Goal: Task Accomplishment & Management: Manage account settings

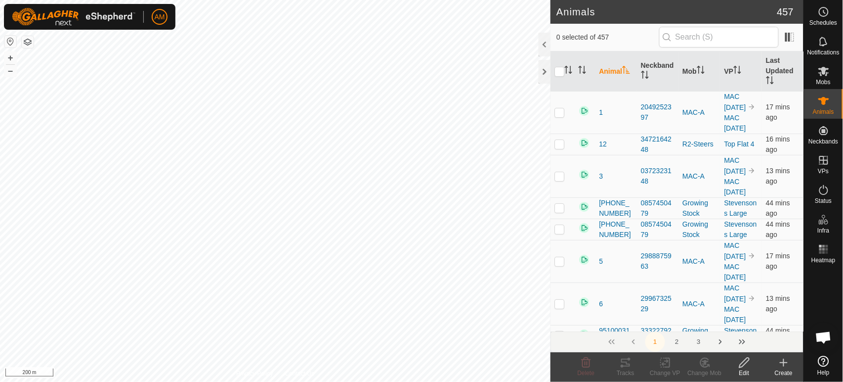
click at [787, 368] on icon at bounding box center [784, 362] width 12 height 12
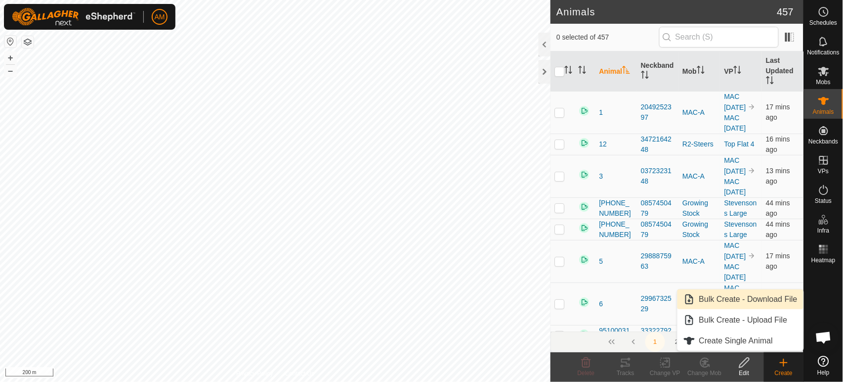
click at [762, 302] on link "Bulk Create - Download File" at bounding box center [741, 299] width 126 height 20
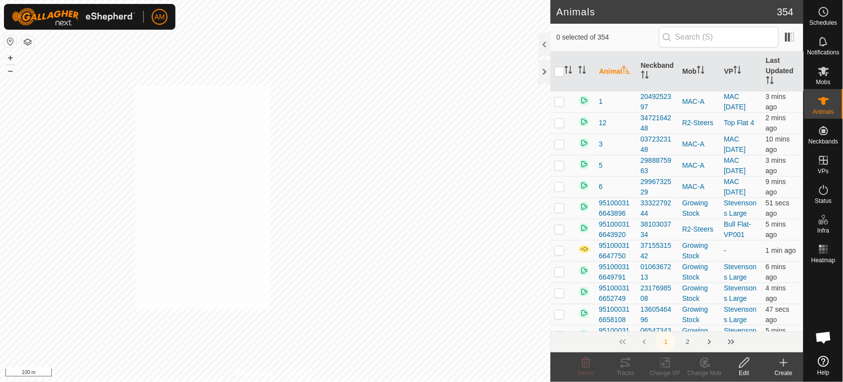
checkbox input "true"
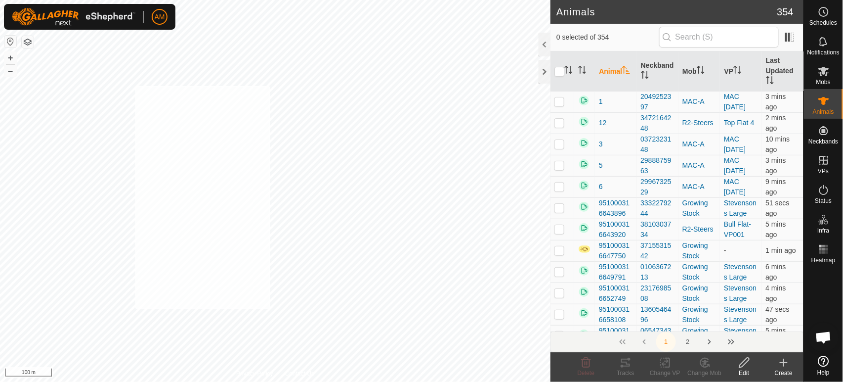
checkbox input "true"
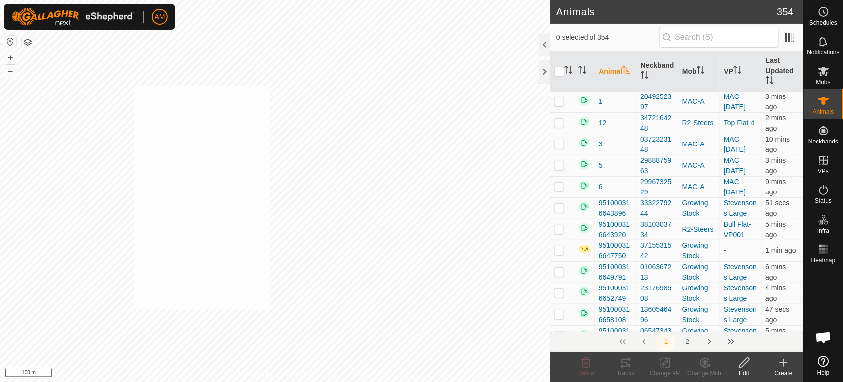
checkbox input "true"
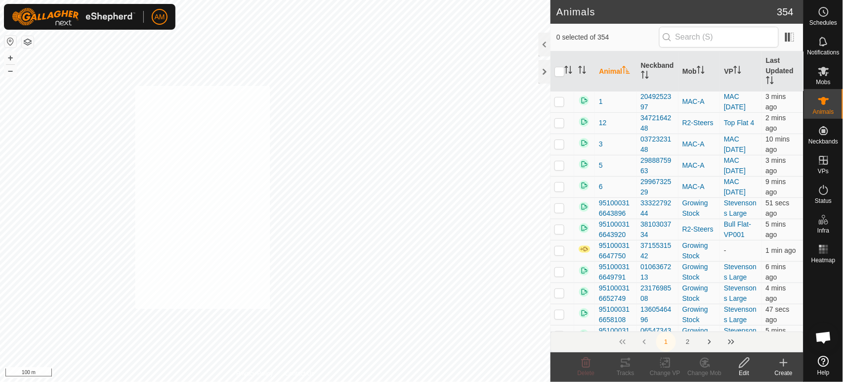
checkbox input "true"
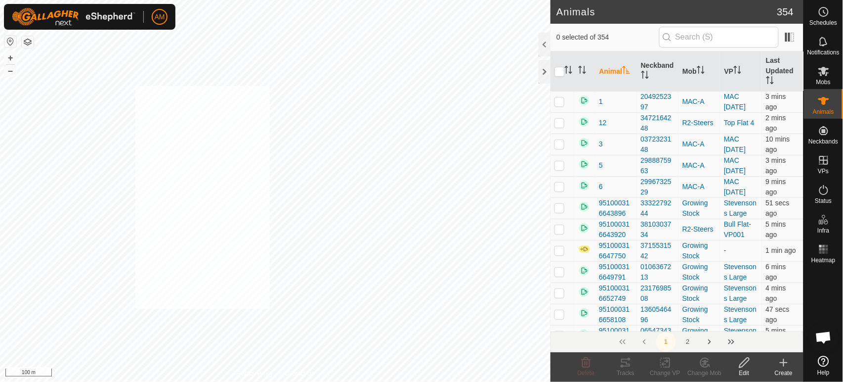
checkbox input "true"
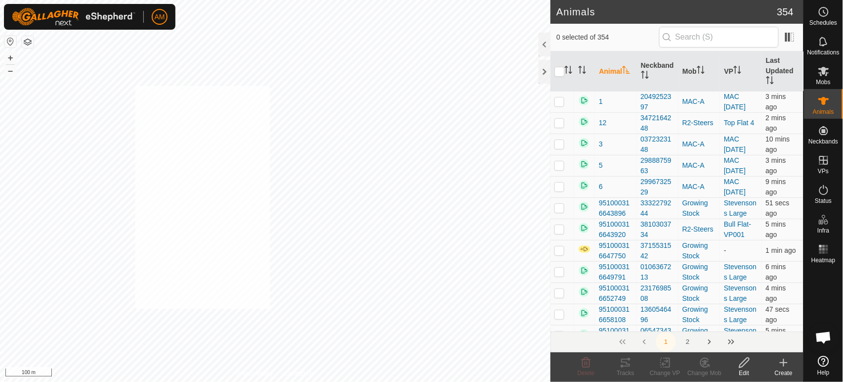
checkbox input "true"
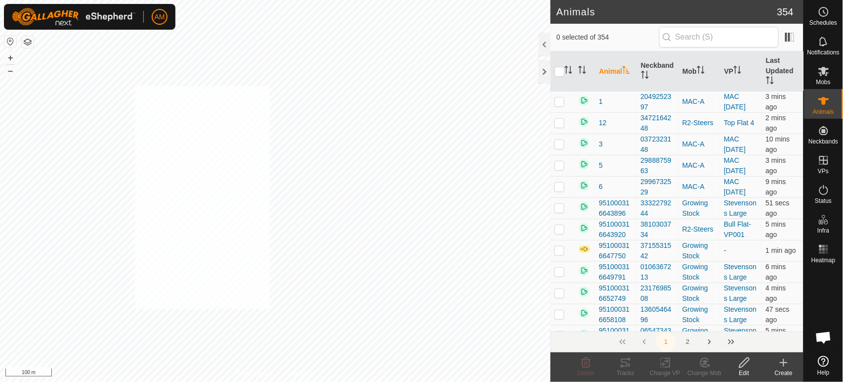
checkbox input "true"
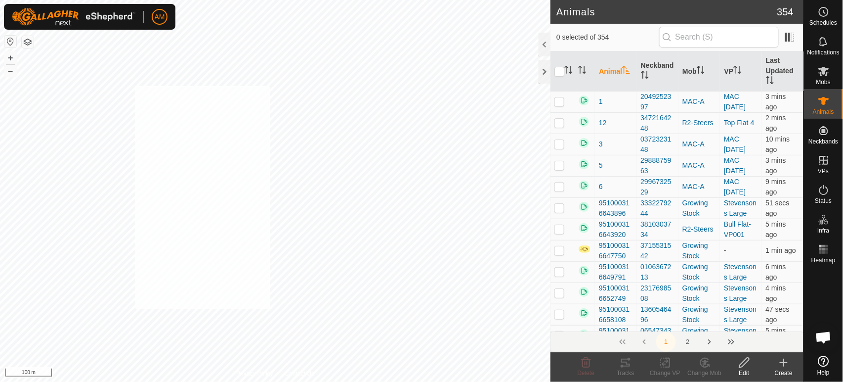
checkbox input "true"
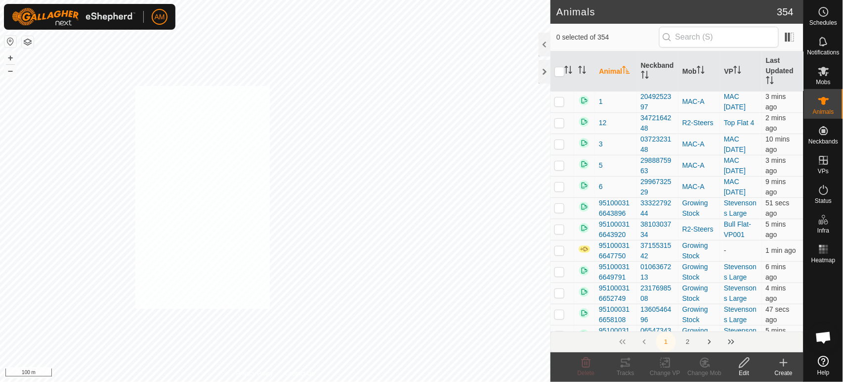
checkbox input "true"
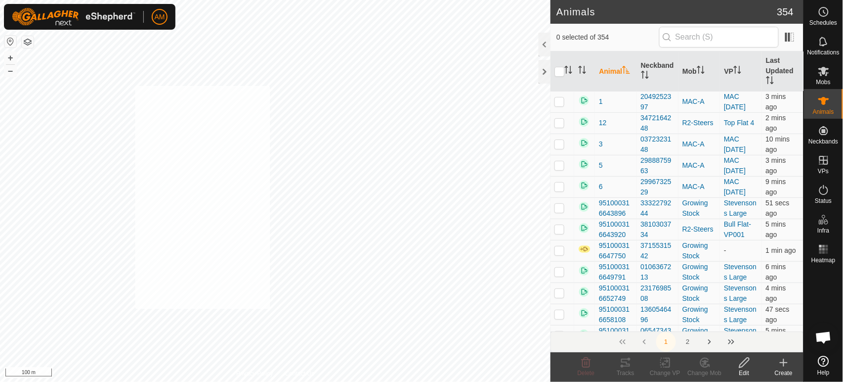
checkbox input "true"
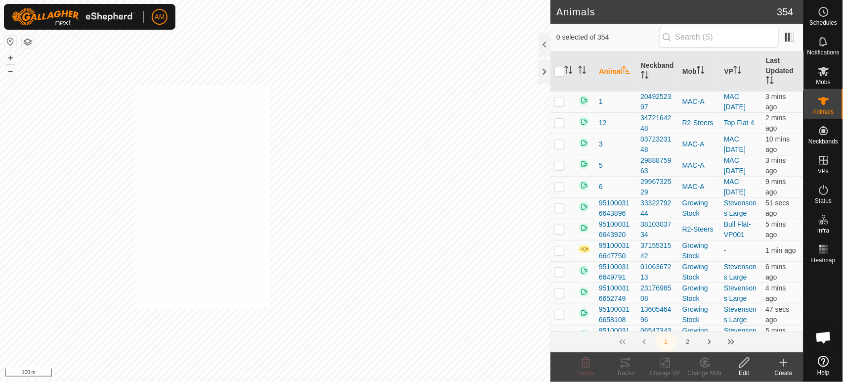
checkbox input "true"
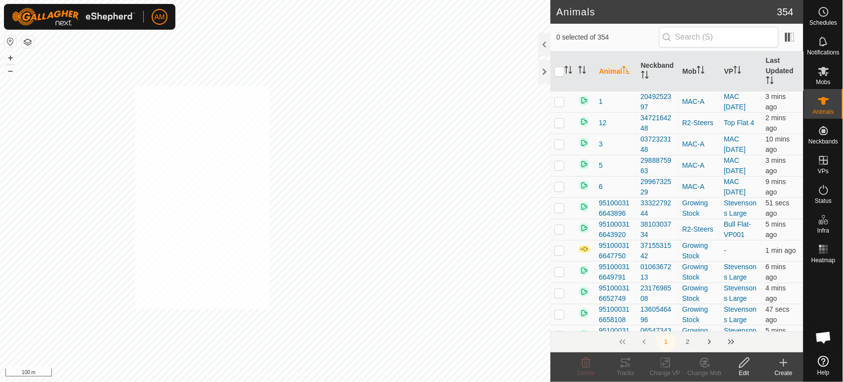
checkbox input "true"
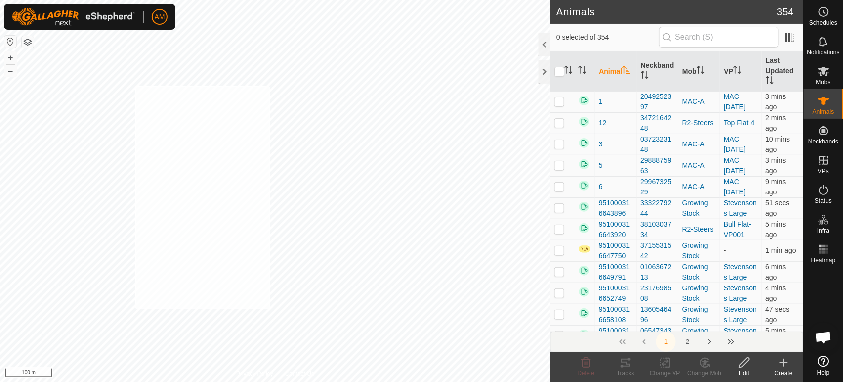
checkbox input "true"
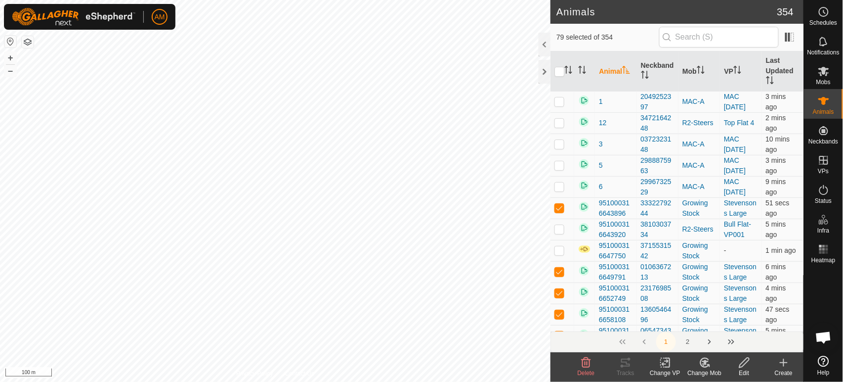
drag, startPoint x: 668, startPoint y: 367, endPoint x: 668, endPoint y: 354, distance: 12.4
click at [668, 367] on icon at bounding box center [667, 362] width 4 height 9
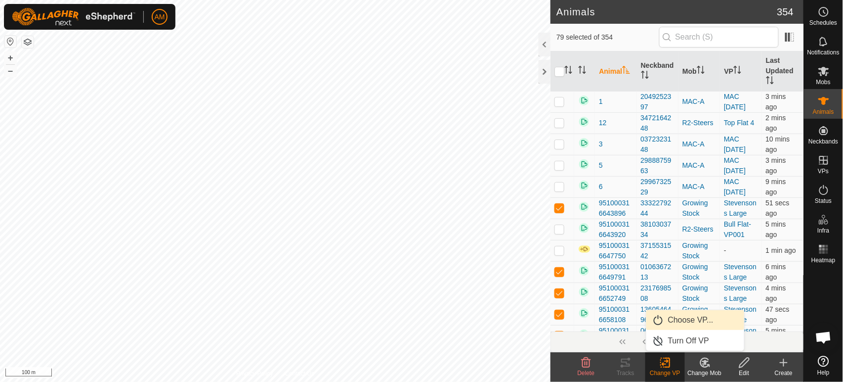
click at [680, 311] on link "Choose VP..." at bounding box center [695, 320] width 98 height 20
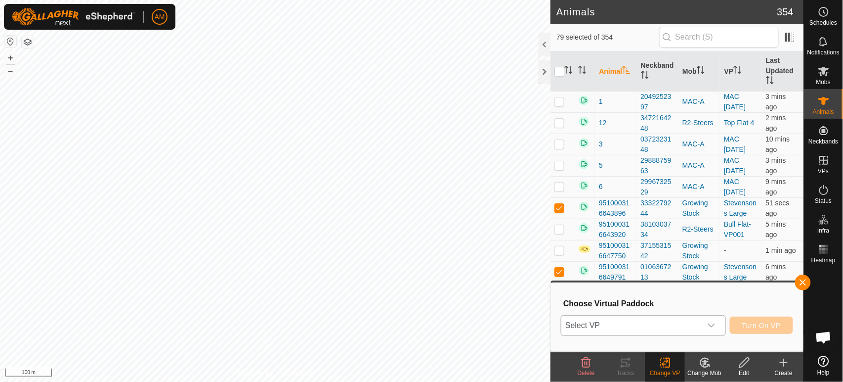
click at [648, 331] on span "Select VP" at bounding box center [631, 325] width 140 height 20
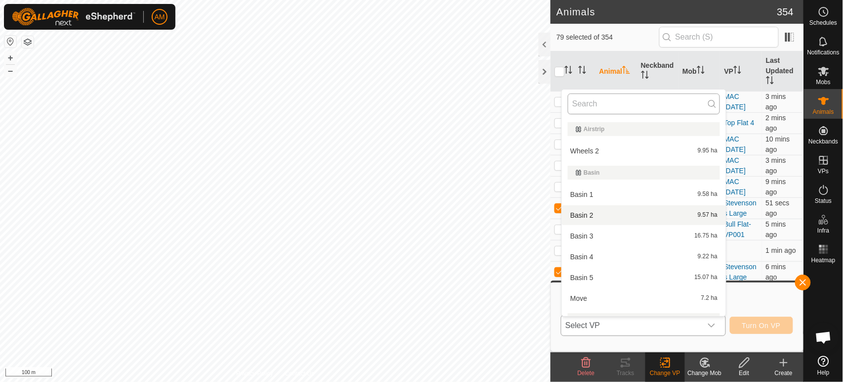
click at [593, 100] on input "text" at bounding box center [644, 103] width 152 height 21
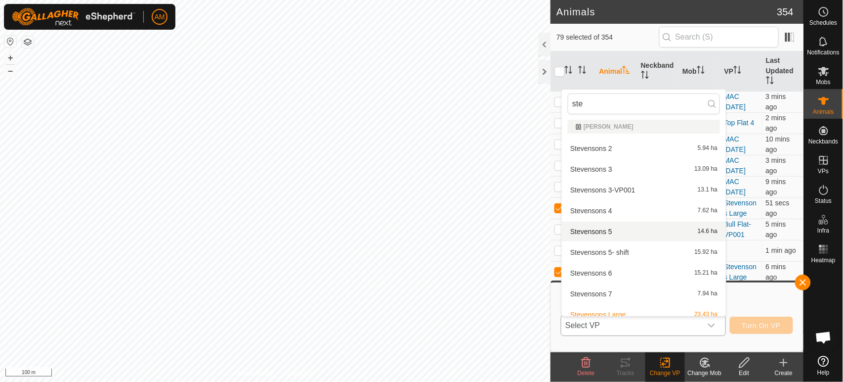
scroll to position [54, 0]
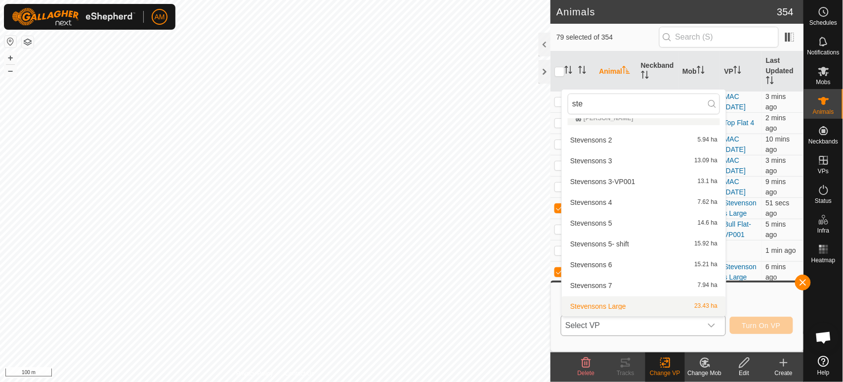
type input "ste"
click at [618, 307] on li "Stevensons Large 23.43 ha" at bounding box center [644, 306] width 164 height 20
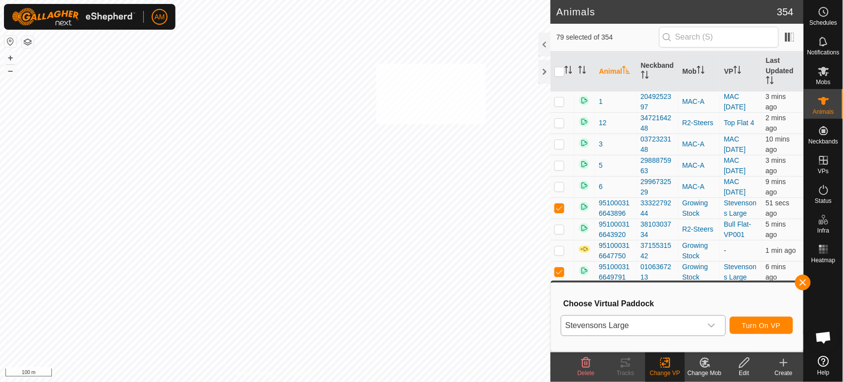
checkbox input "true"
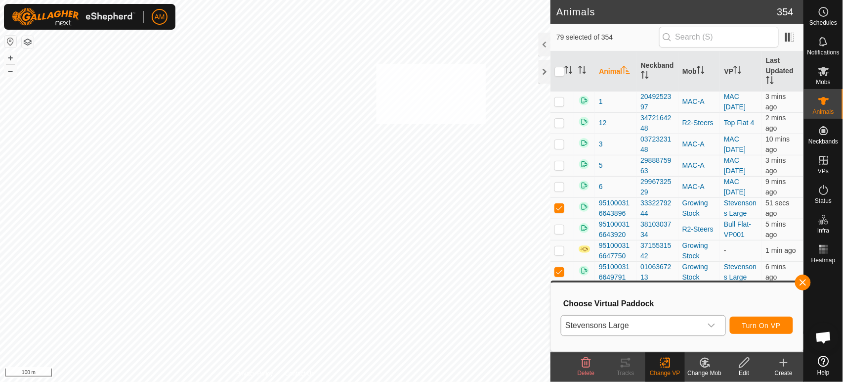
checkbox input "true"
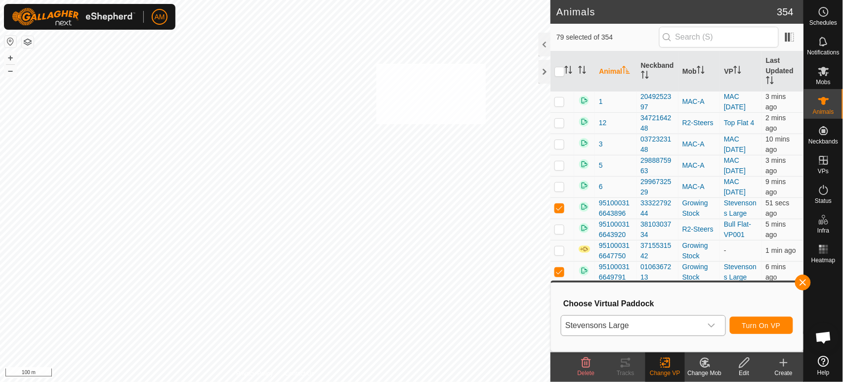
checkbox input "true"
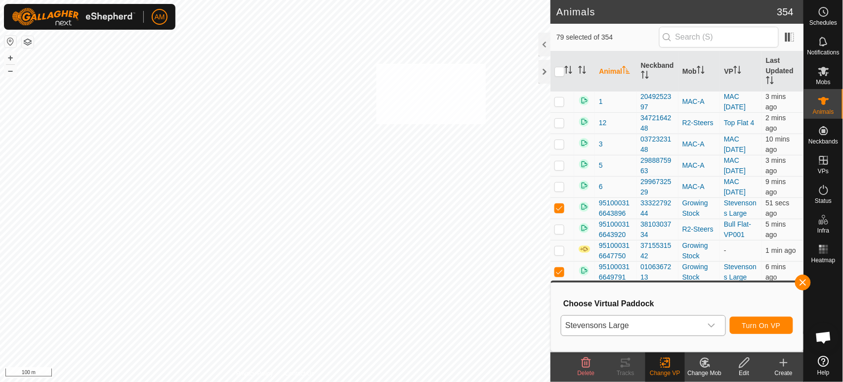
checkbox input "true"
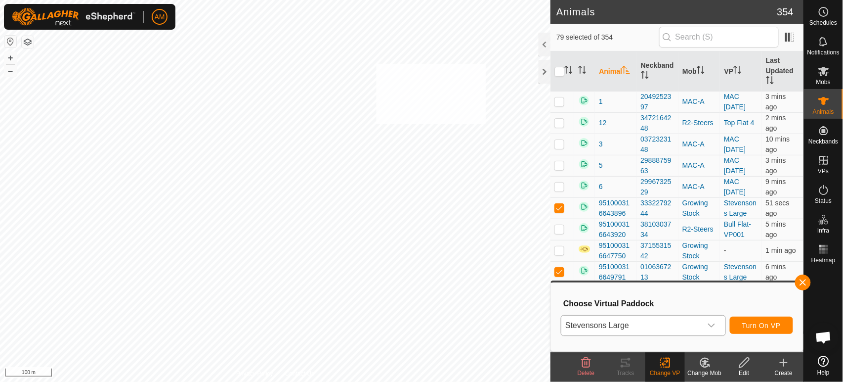
checkbox input "true"
click at [697, 323] on span "Select VP" at bounding box center [631, 325] width 140 height 20
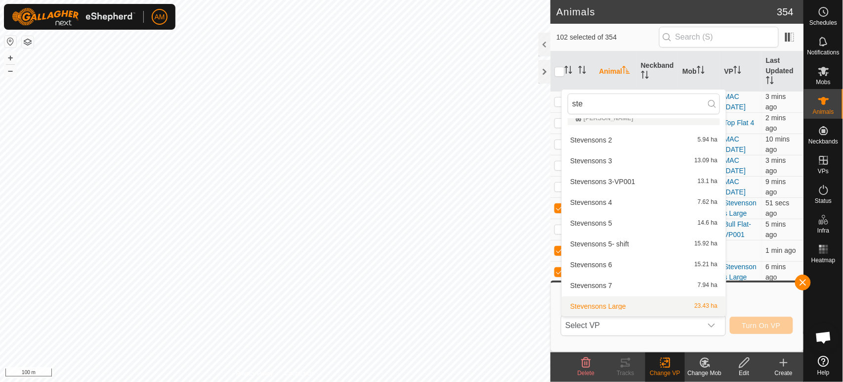
type input "ste"
click at [627, 305] on li "Stevensons Large 23.43 ha" at bounding box center [644, 306] width 164 height 20
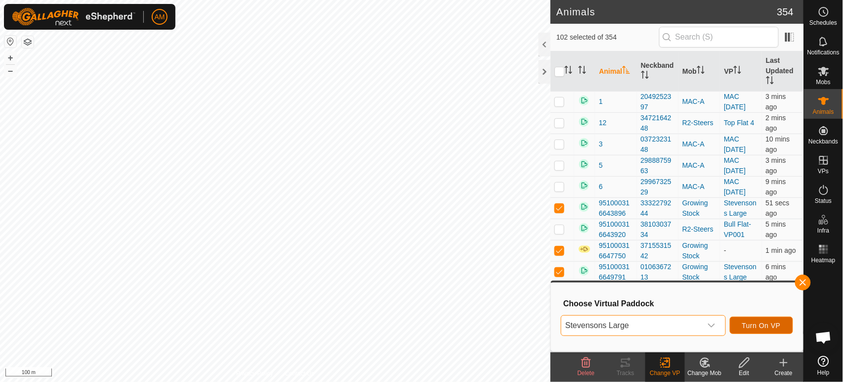
click at [769, 324] on span "Turn On VP" at bounding box center [761, 325] width 39 height 8
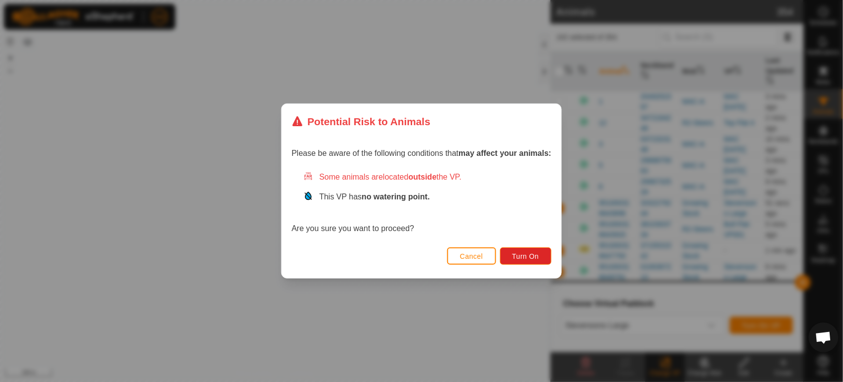
click at [533, 247] on div "Cancel Turn On" at bounding box center [422, 261] width 280 height 34
click at [529, 254] on span "Turn On" at bounding box center [526, 256] width 27 height 8
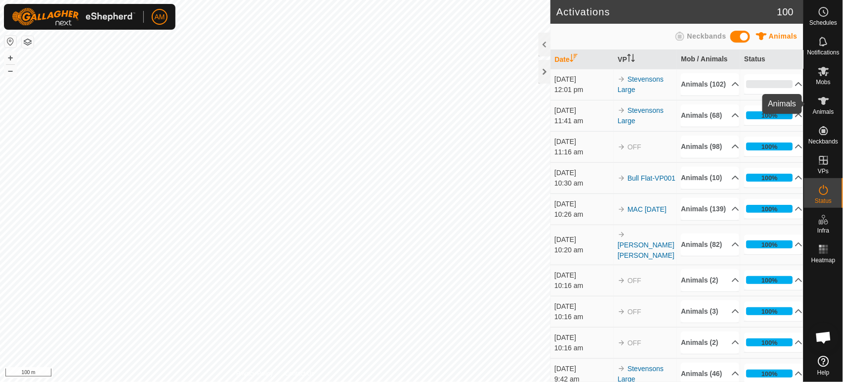
click at [829, 100] on icon at bounding box center [824, 101] width 12 height 12
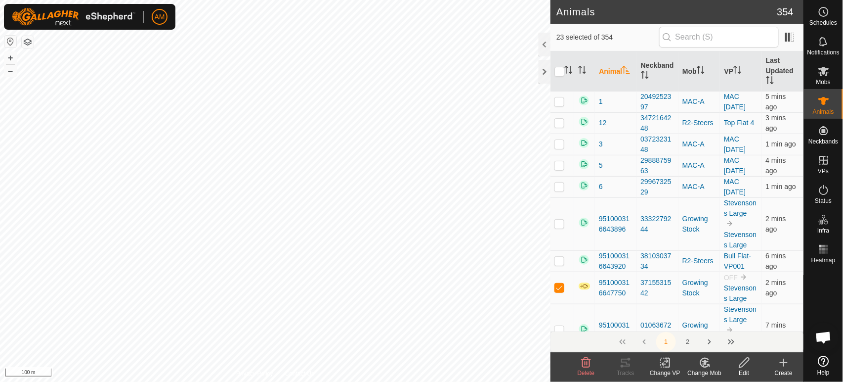
checkbox input "true"
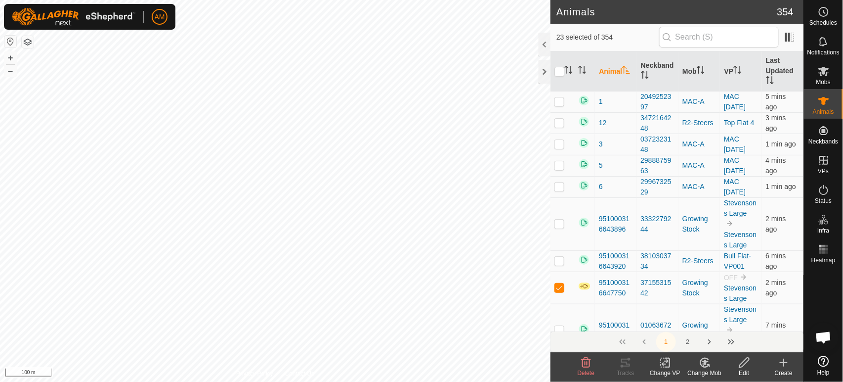
checkbox input "true"
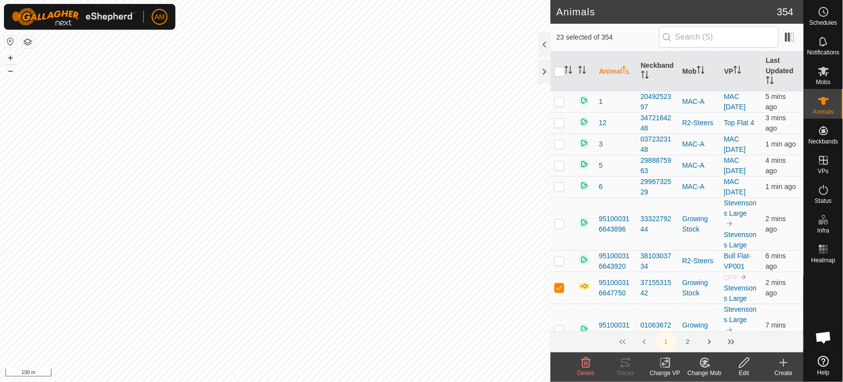
checkbox input "true"
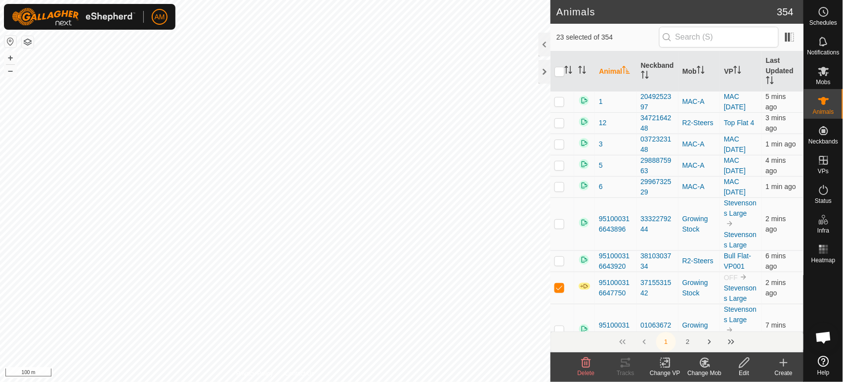
checkbox input "true"
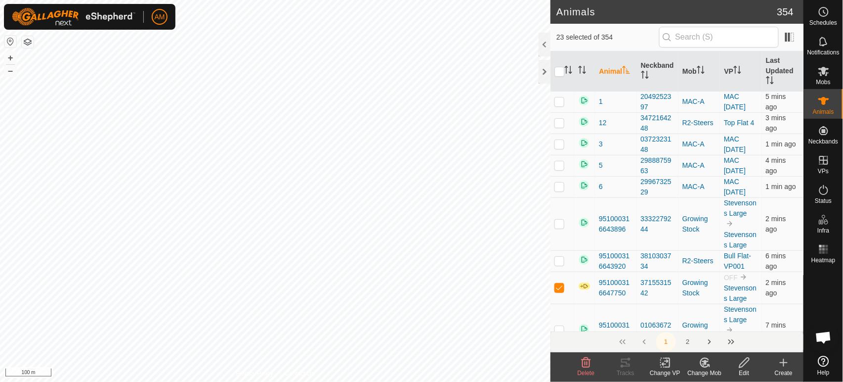
checkbox input "true"
click at [180, 381] on html "AM Schedules Notifications Mobs Animals Neckbands VPs Status Infra Heatmap Help…" at bounding box center [421, 191] width 843 height 382
checkbox input "true"
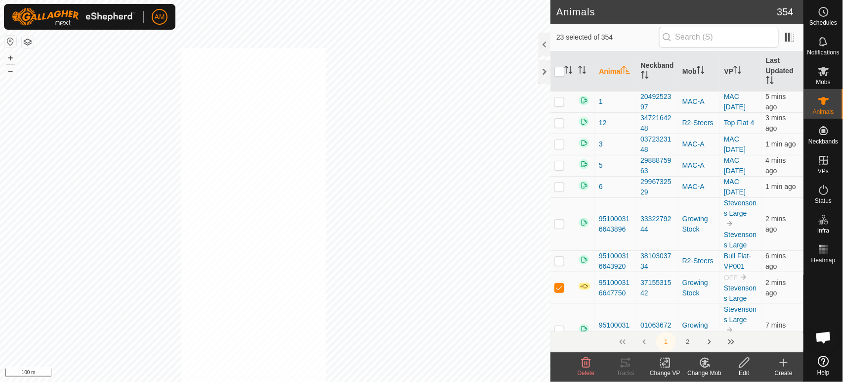
checkbox input "true"
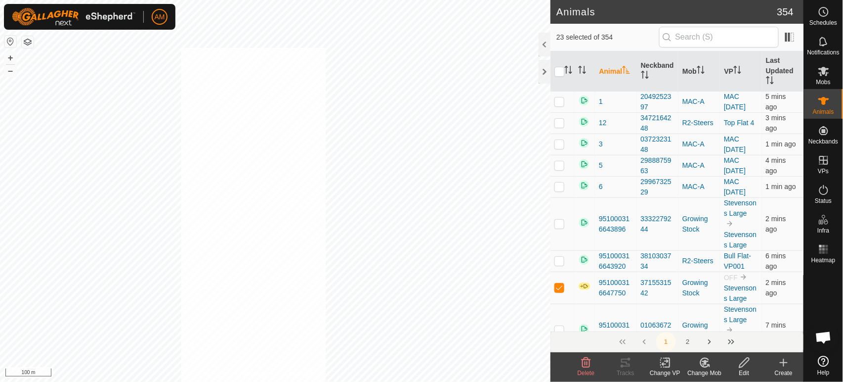
checkbox input "true"
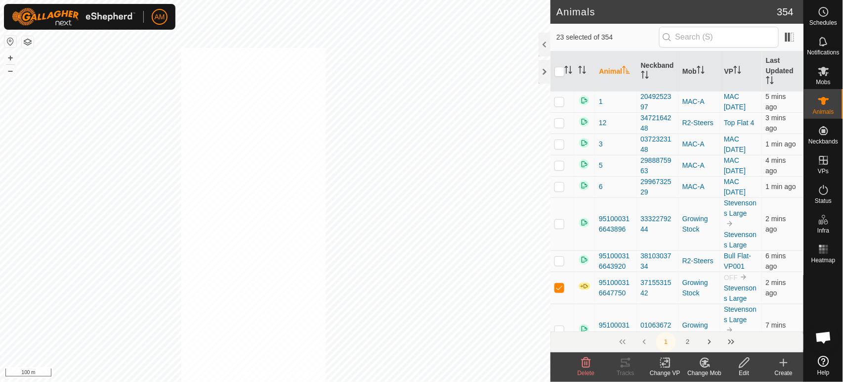
checkbox input "true"
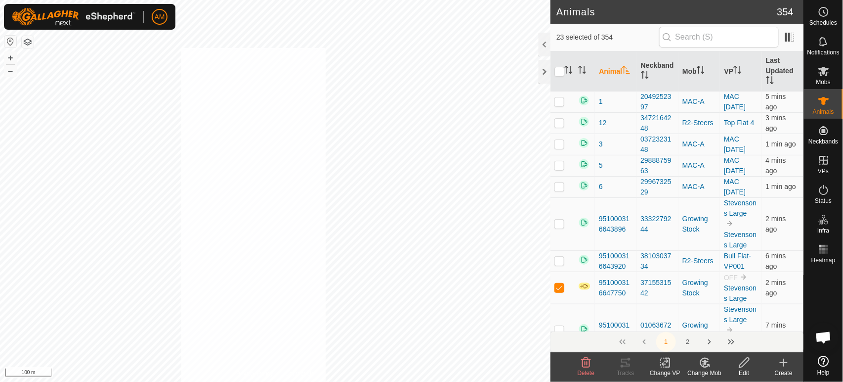
checkbox input "true"
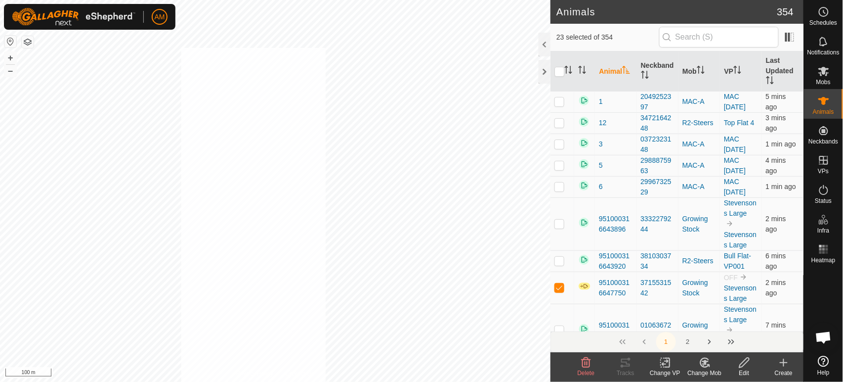
checkbox input "true"
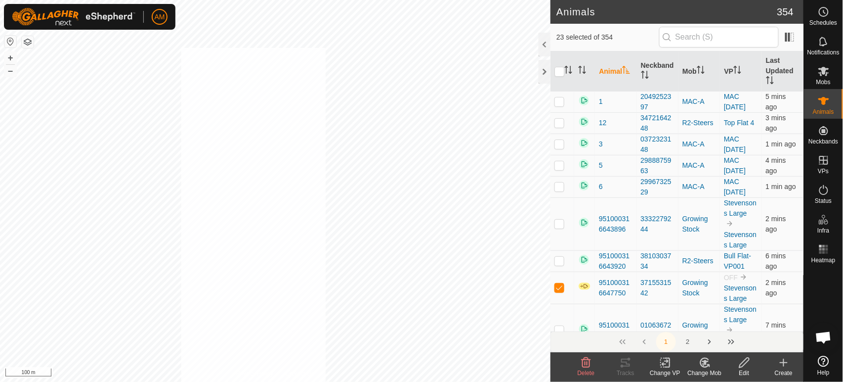
checkbox input "true"
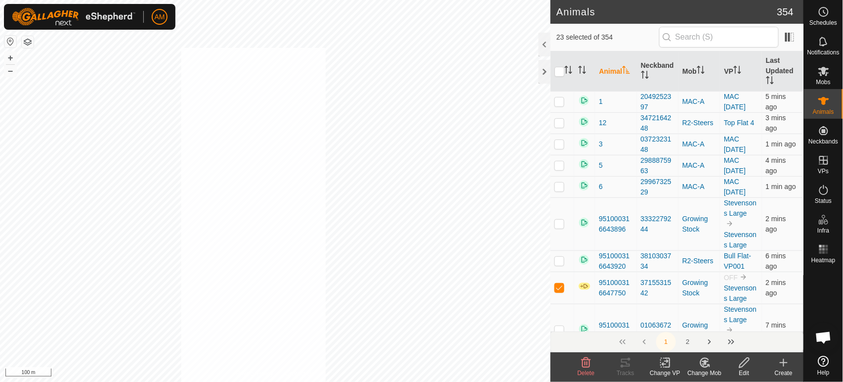
checkbox input "true"
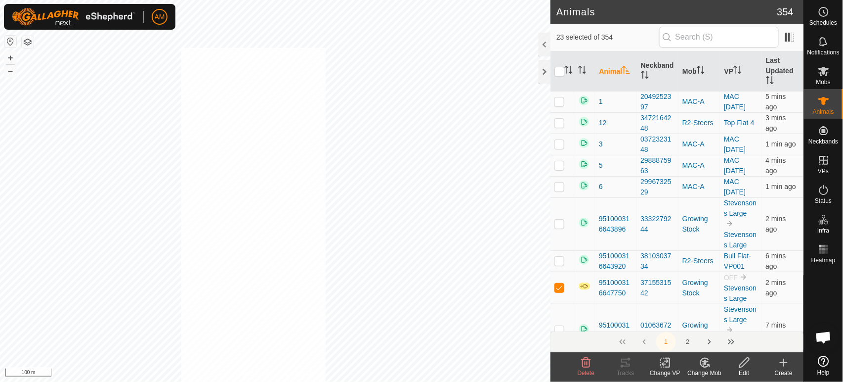
checkbox input "true"
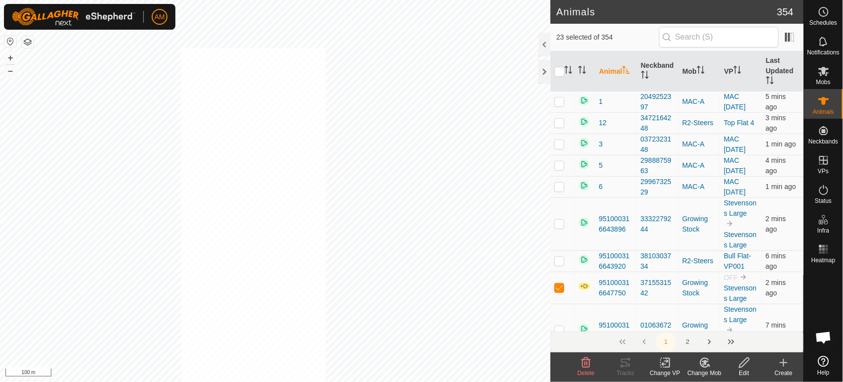
checkbox input "true"
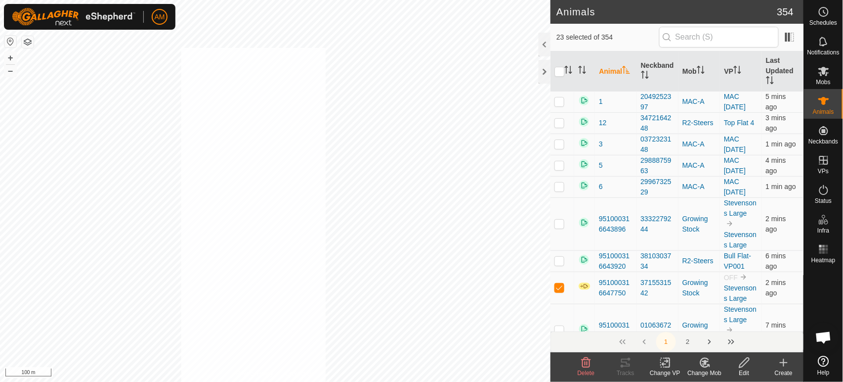
checkbox input "true"
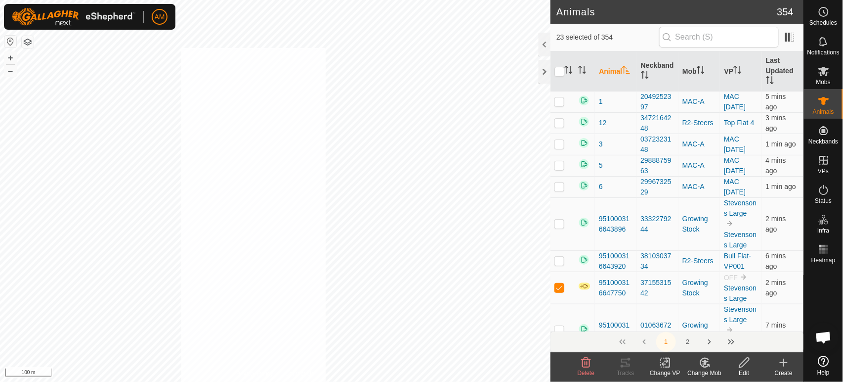
checkbox input "true"
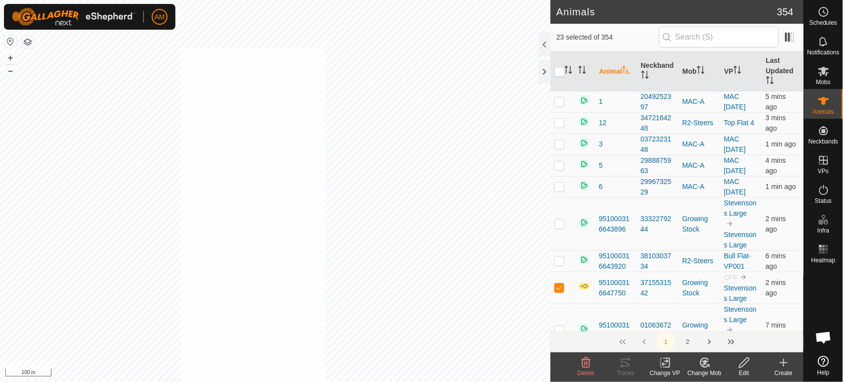
checkbox input "true"
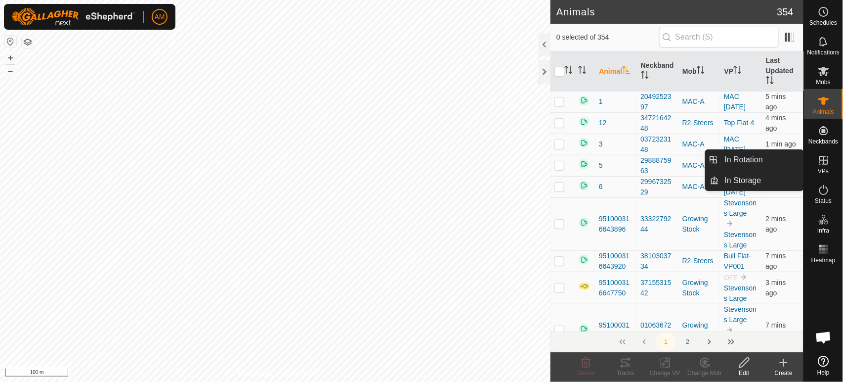
click at [826, 163] on icon at bounding box center [824, 160] width 12 height 12
click at [777, 166] on link "In Rotation" at bounding box center [761, 160] width 85 height 20
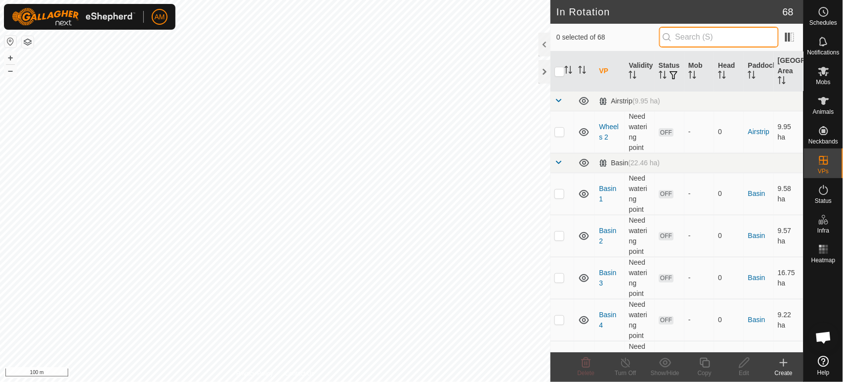
click at [714, 39] on input "text" at bounding box center [719, 37] width 120 height 21
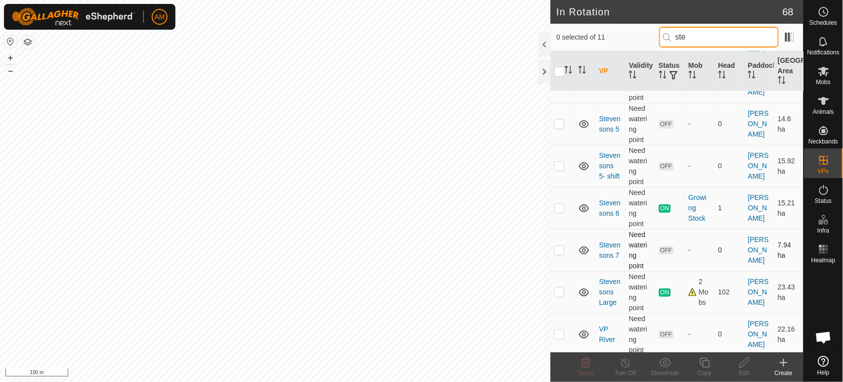
scroll to position [251, 0]
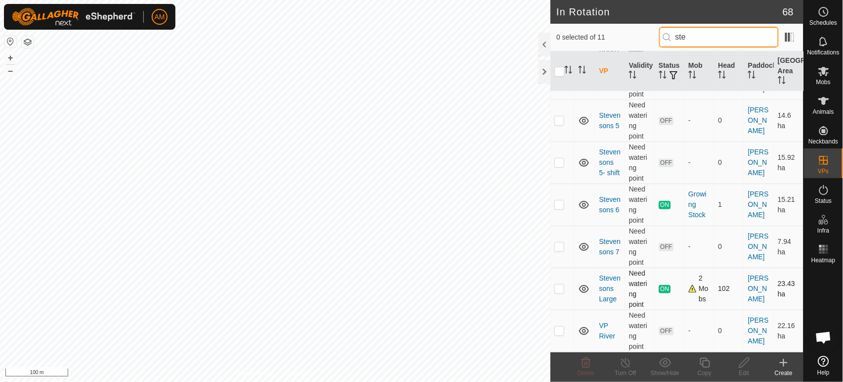
type input "ste"
click at [563, 286] on tbody "Fort (16.75 ha) Stevensons 1 Need watering point OFF - 0 Fort 10.42 ha Stevenso…" at bounding box center [677, 101] width 253 height 502
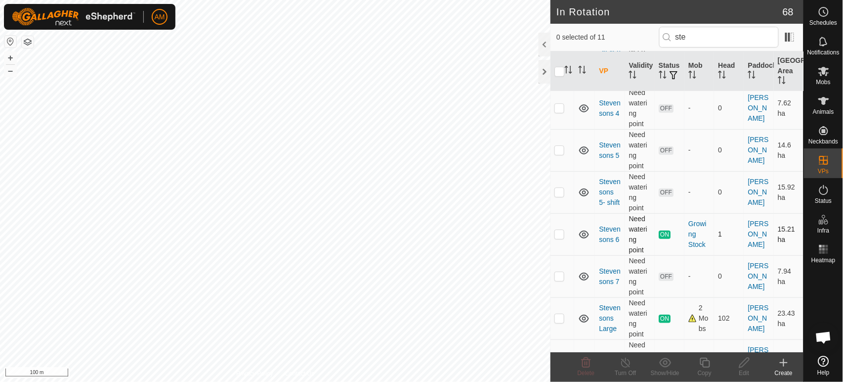
scroll to position [219, 0]
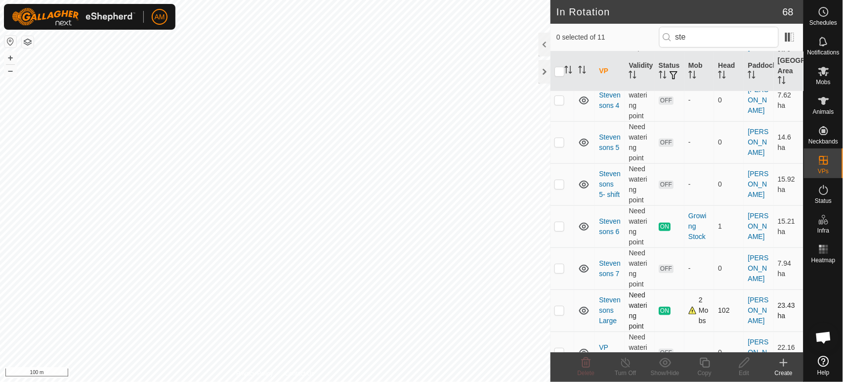
click at [563, 314] on p-checkbox at bounding box center [560, 310] width 10 height 8
checkbox input "true"
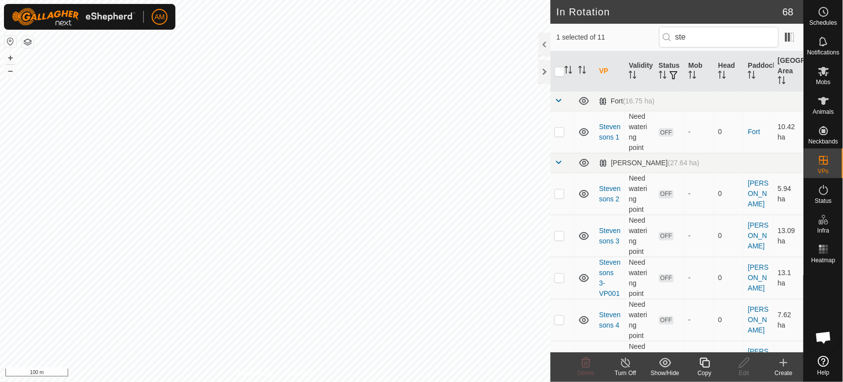
click at [691, 363] on copy-svg-icon at bounding box center [705, 362] width 40 height 12
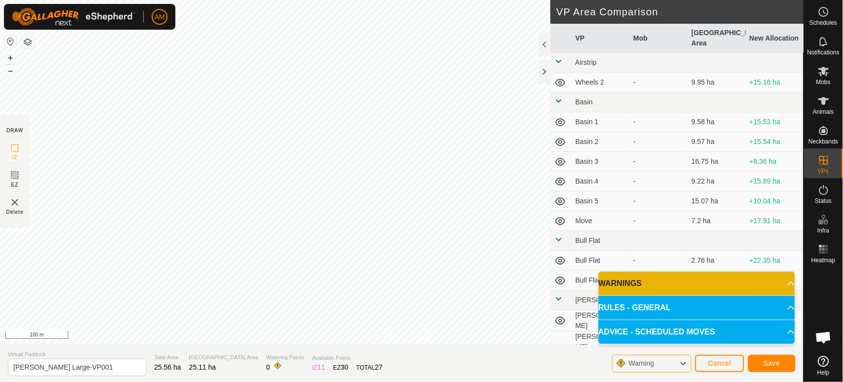
click at [560, 114] on div "Privacy Policy Contact Us Type: Inclusion Zone undefined Animal + – ⇧ i 100 m D…" at bounding box center [402, 191] width 804 height 382
click at [777, 365] on span "Save" at bounding box center [772, 363] width 17 height 8
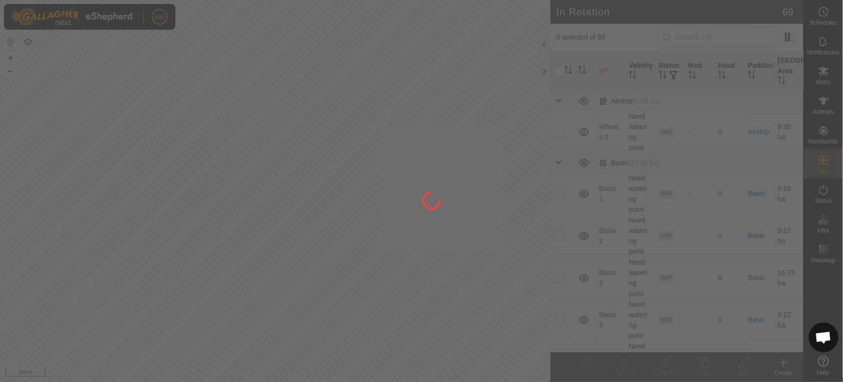
click at [828, 104] on div at bounding box center [421, 191] width 843 height 382
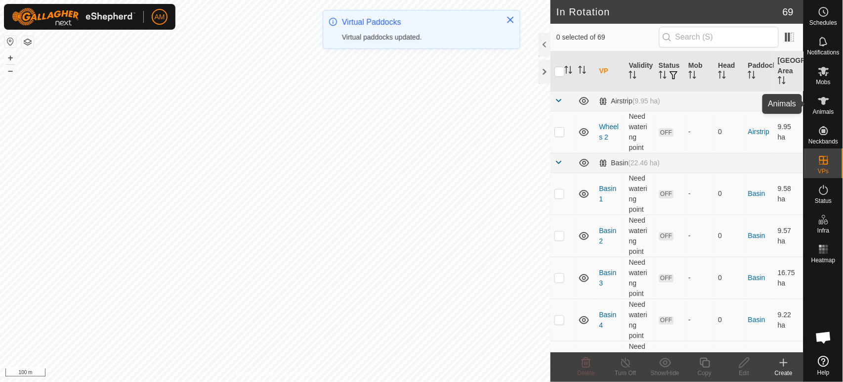
click at [827, 107] on es-animals-svg-icon at bounding box center [824, 101] width 18 height 16
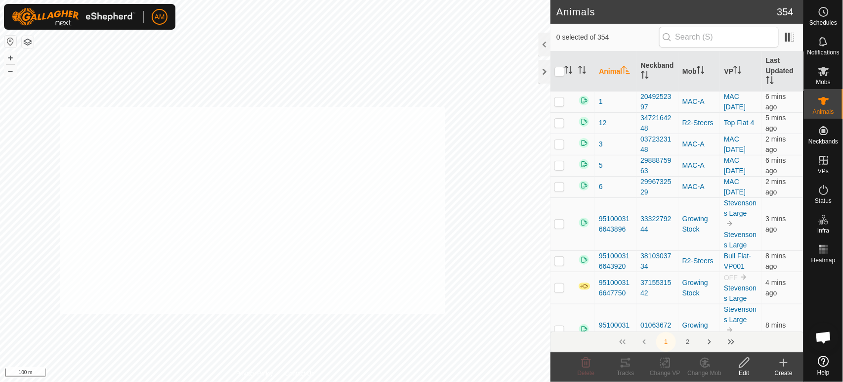
checkbox input "true"
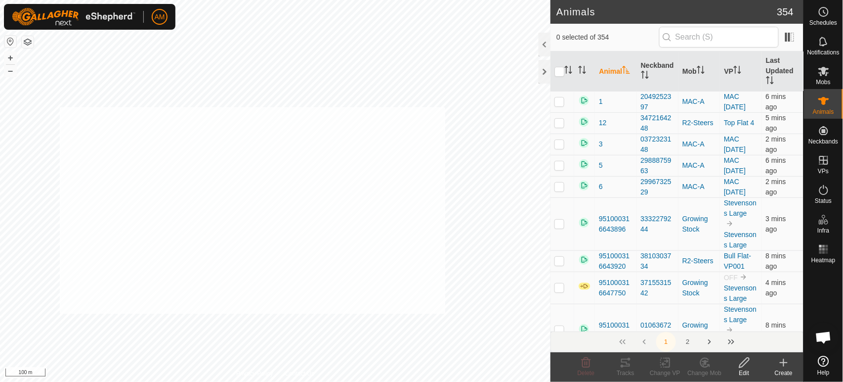
checkbox input "true"
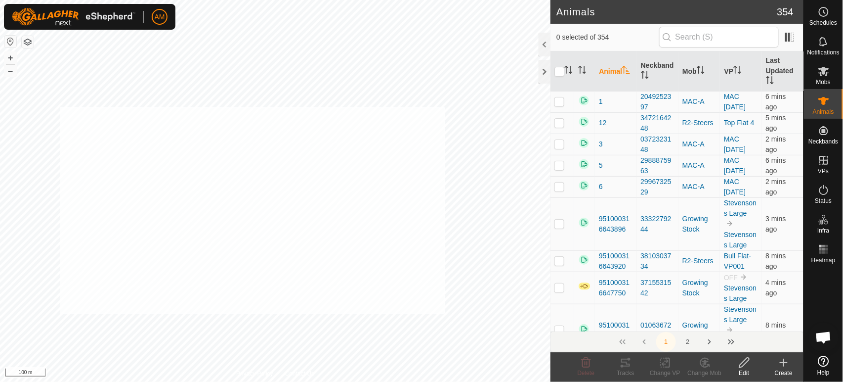
checkbox input "true"
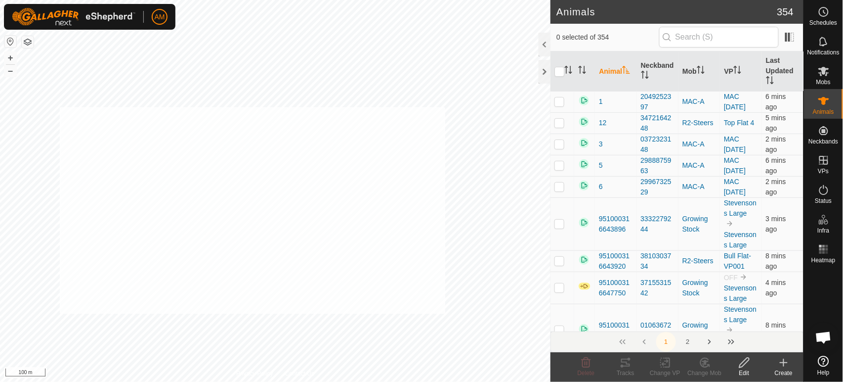
checkbox input "true"
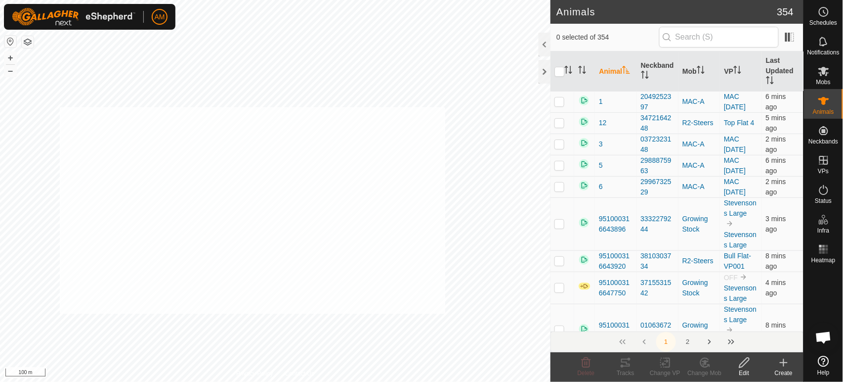
checkbox input "true"
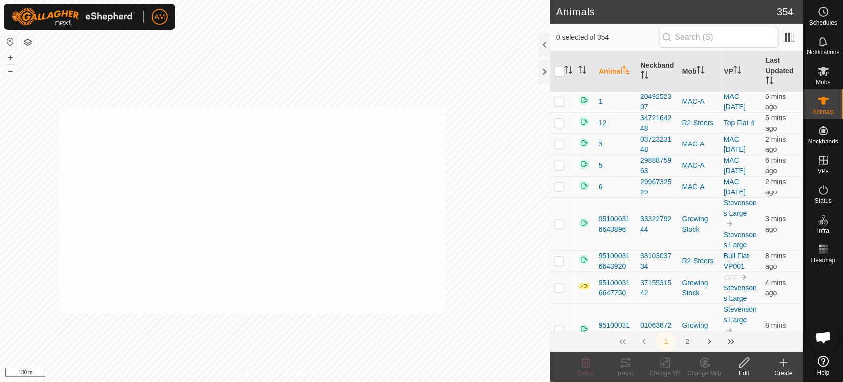
checkbox input "true"
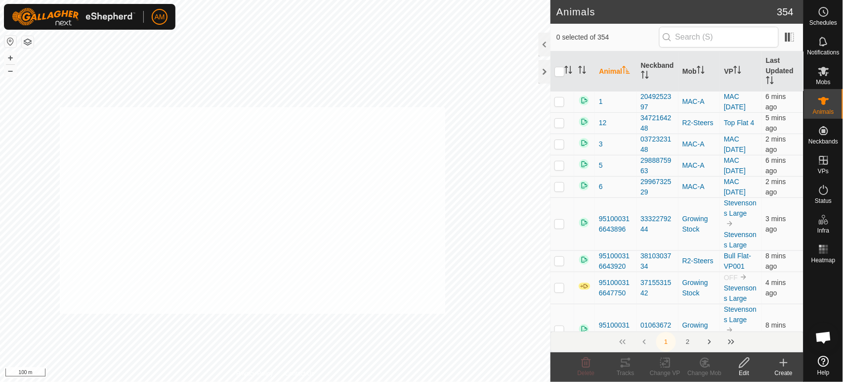
checkbox input "true"
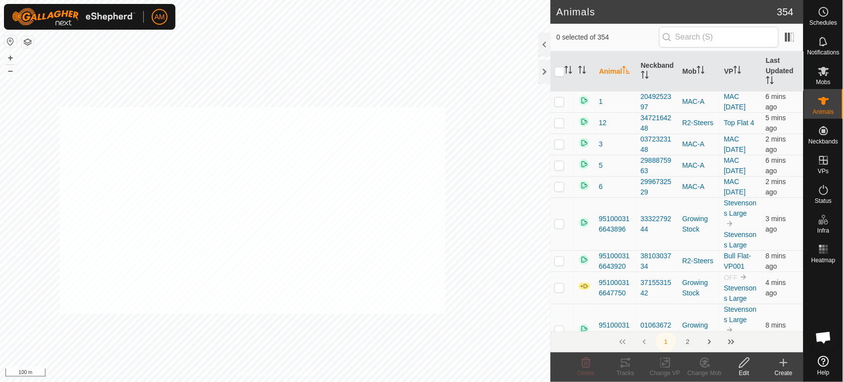
checkbox input "true"
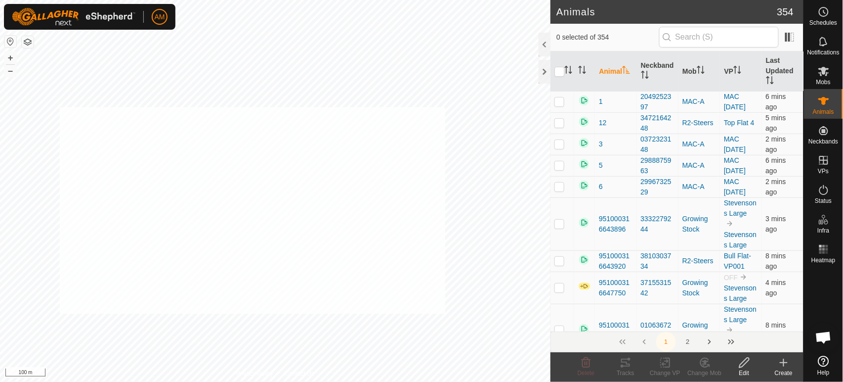
checkbox input "true"
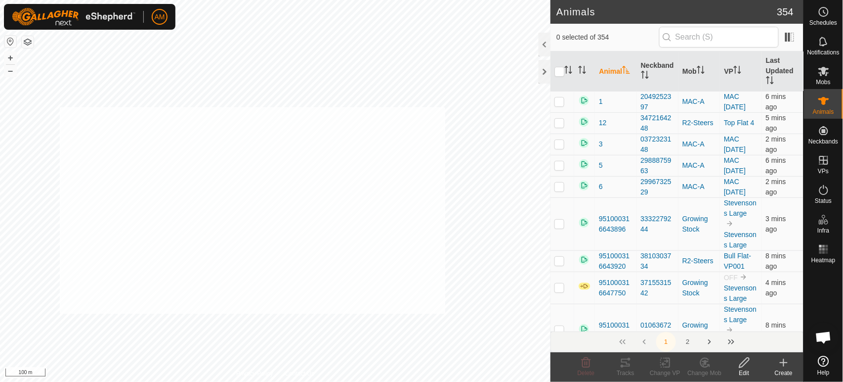
checkbox input "true"
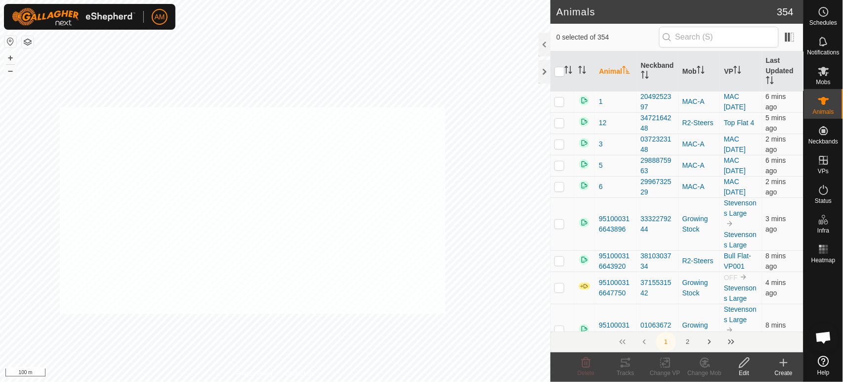
checkbox input "true"
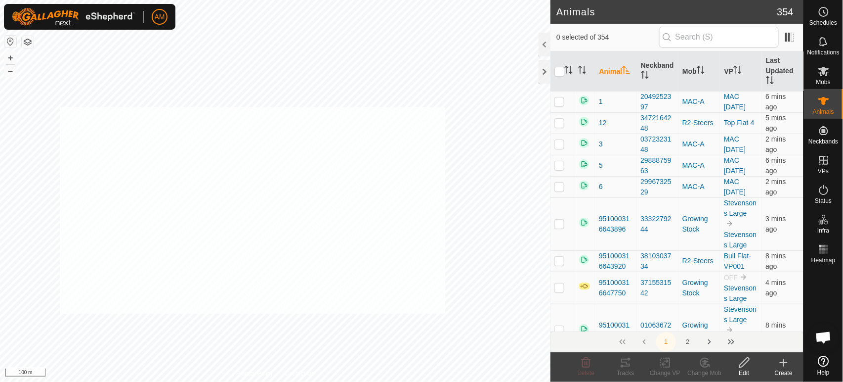
checkbox input "true"
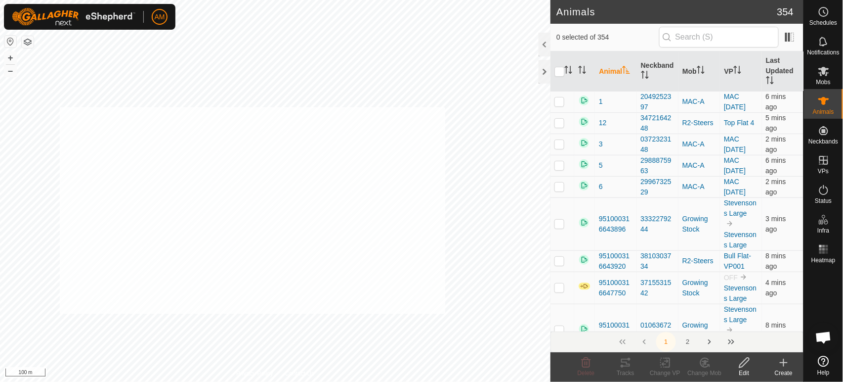
checkbox input "true"
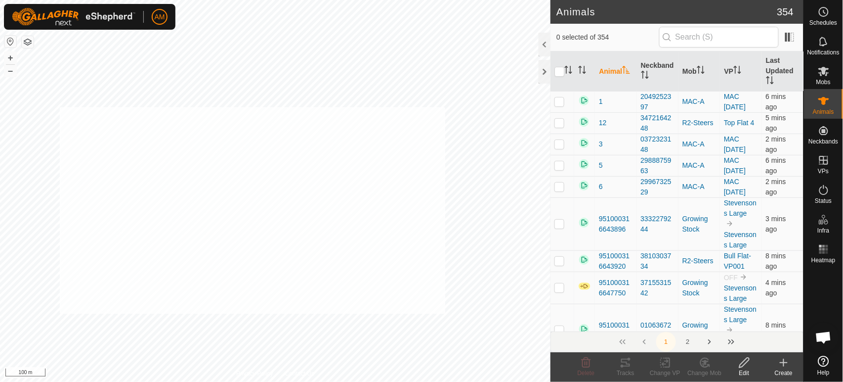
checkbox input "true"
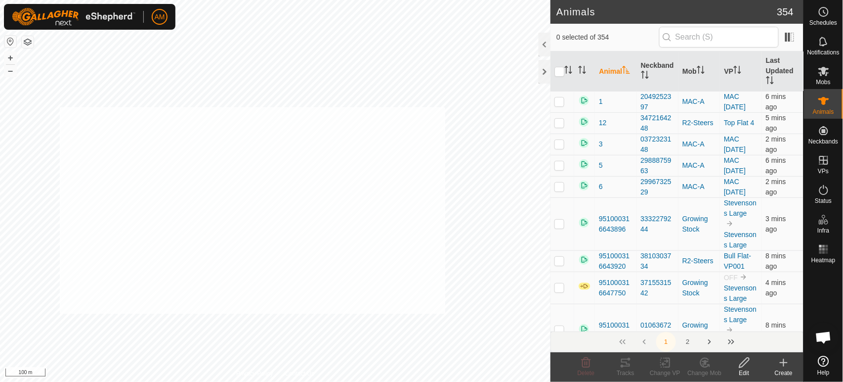
checkbox input "true"
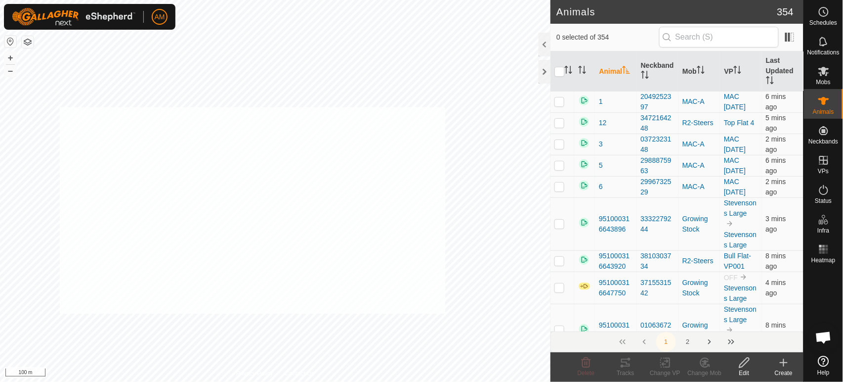
checkbox input "true"
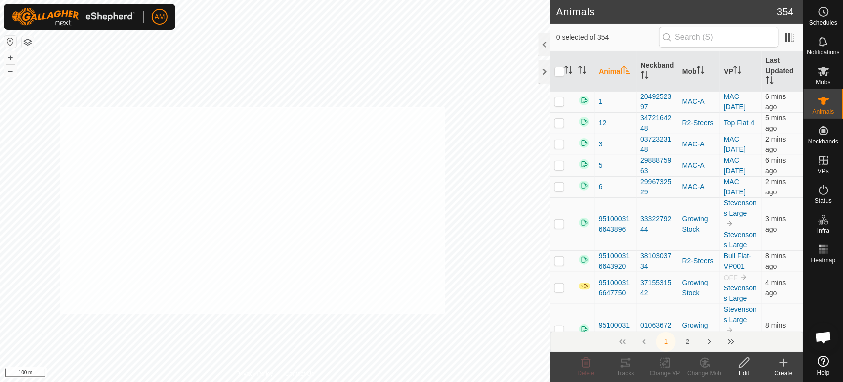
checkbox input "true"
click at [671, 365] on icon at bounding box center [665, 362] width 12 height 12
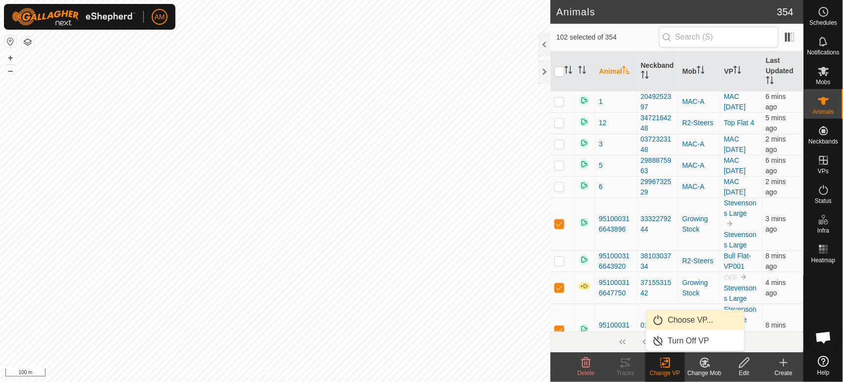
click at [674, 328] on link "Choose VP..." at bounding box center [695, 320] width 98 height 20
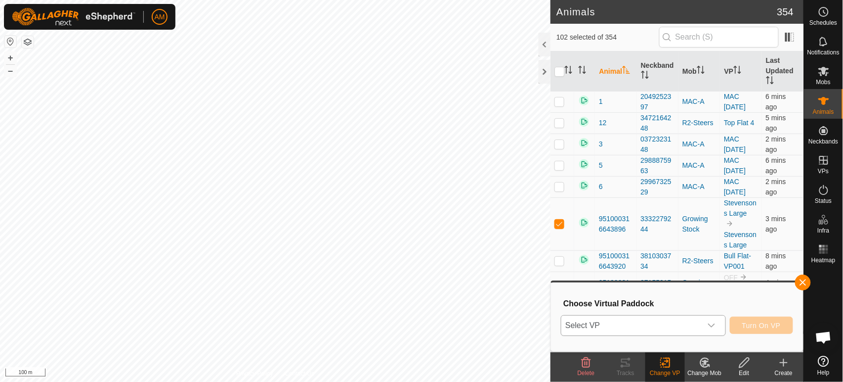
click at [666, 331] on span "Select VP" at bounding box center [631, 325] width 140 height 20
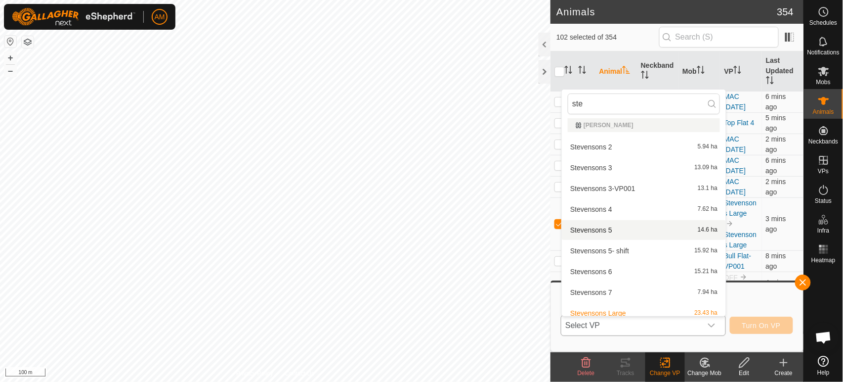
scroll to position [55, 0]
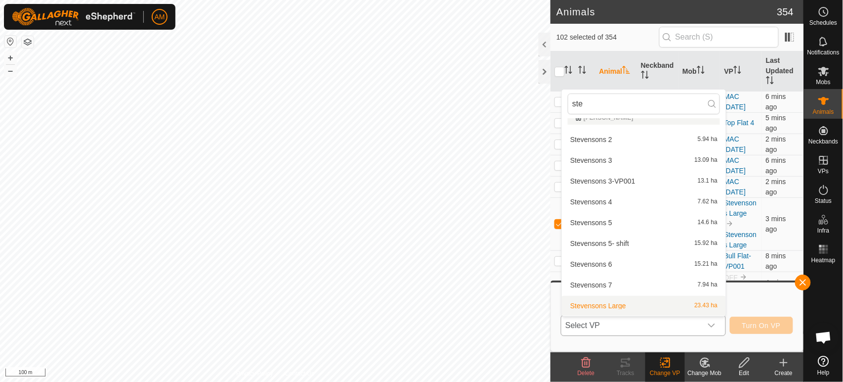
type input "ste"
click at [621, 304] on li "Stevensons Large 23.43 ha" at bounding box center [644, 306] width 164 height 20
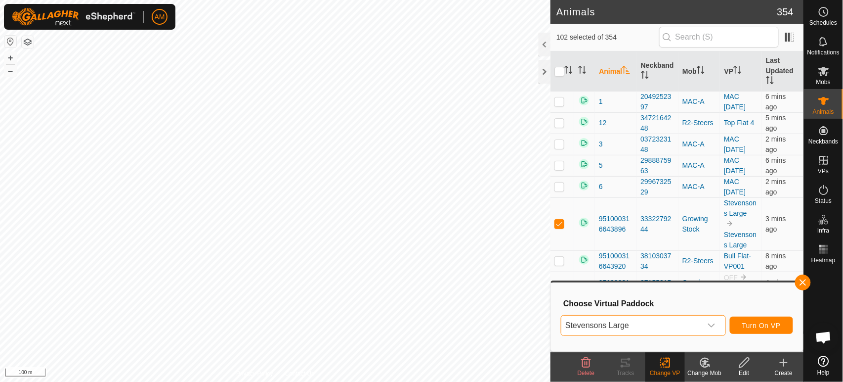
click at [625, 322] on span "Stevensons Large" at bounding box center [631, 325] width 140 height 20
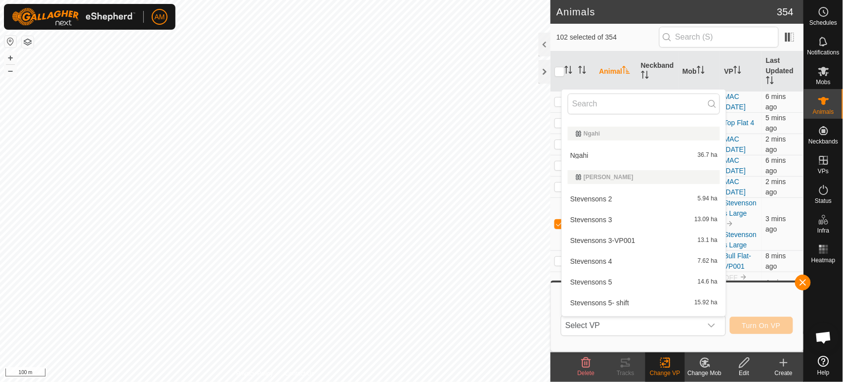
scroll to position [1181, 0]
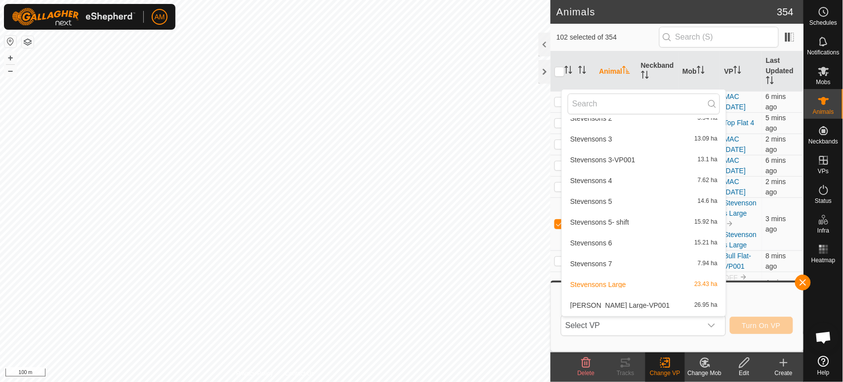
click at [626, 302] on li "[PERSON_NAME] Large-VP001 26.95 ha" at bounding box center [644, 305] width 164 height 20
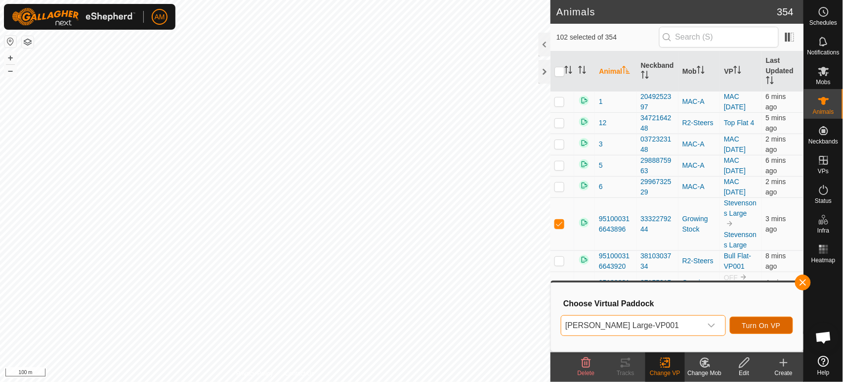
click at [753, 324] on span "Turn On VP" at bounding box center [761, 325] width 39 height 8
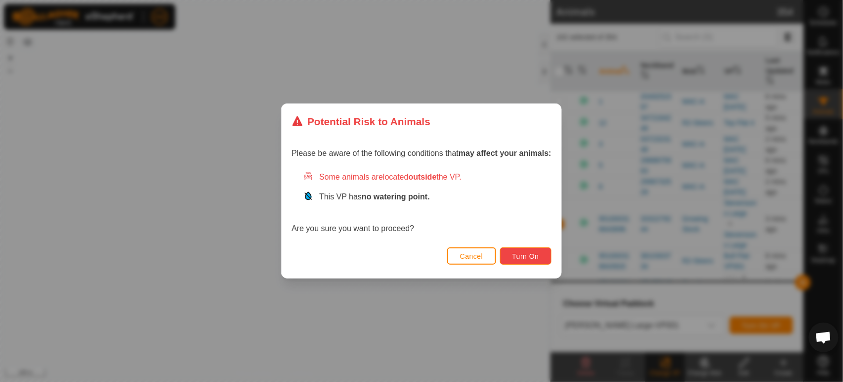
click at [526, 254] on span "Turn On" at bounding box center [526, 256] width 27 height 8
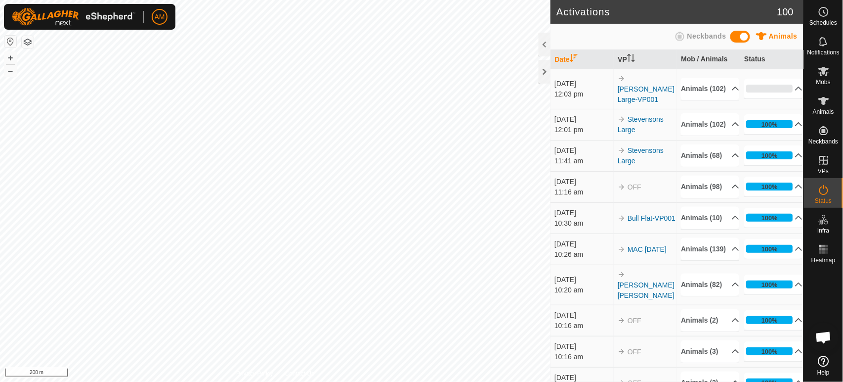
click at [312, 0] on html "AM Schedules Notifications Mobs Animals Neckbands VPs Status Infra Heatmap Help…" at bounding box center [421, 191] width 843 height 382
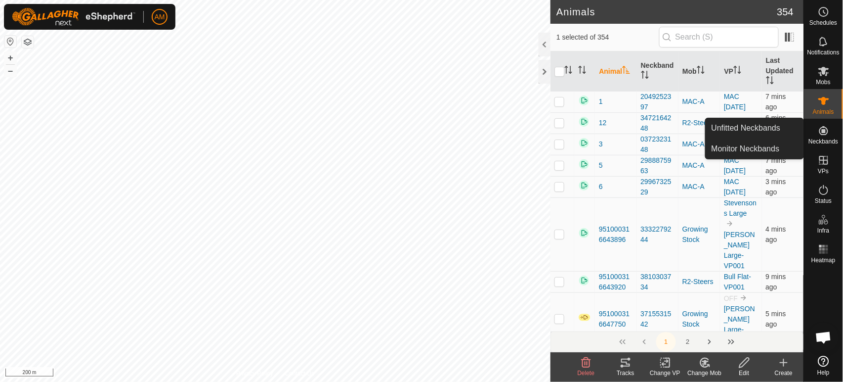
click at [741, 363] on icon at bounding box center [744, 362] width 12 height 12
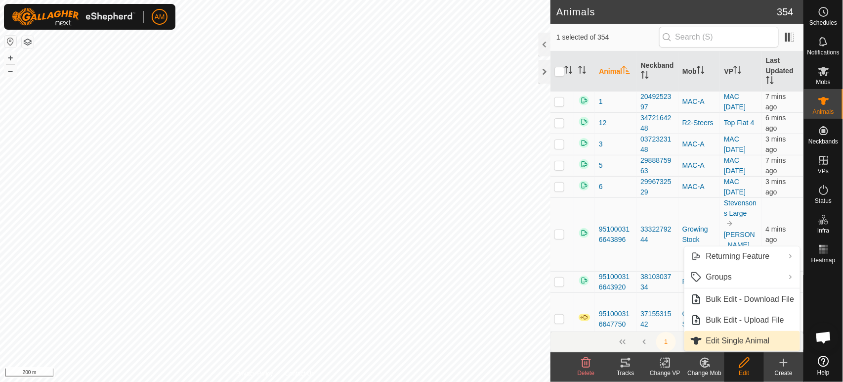
click at [726, 336] on link "Edit Single Animal" at bounding box center [743, 341] width 116 height 20
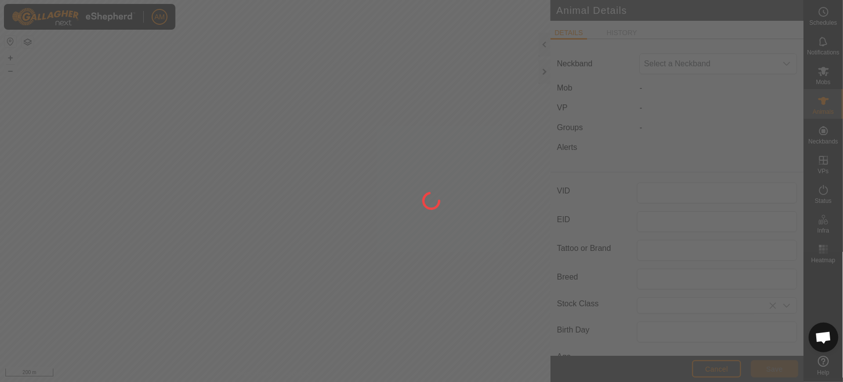
type input "951000316658438"
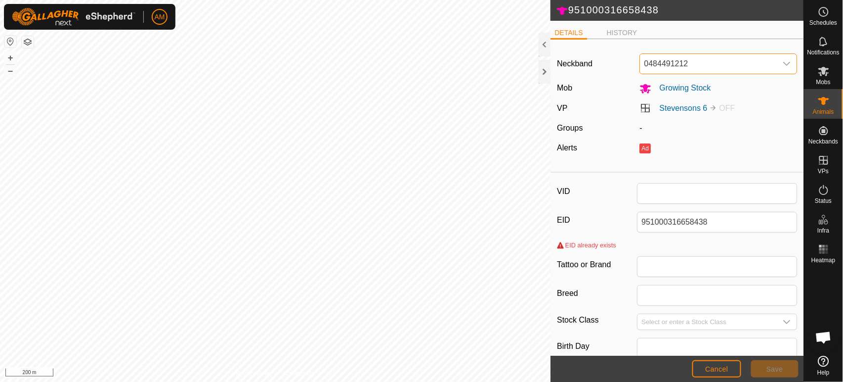
click at [738, 68] on span "0484491212" at bounding box center [708, 64] width 137 height 20
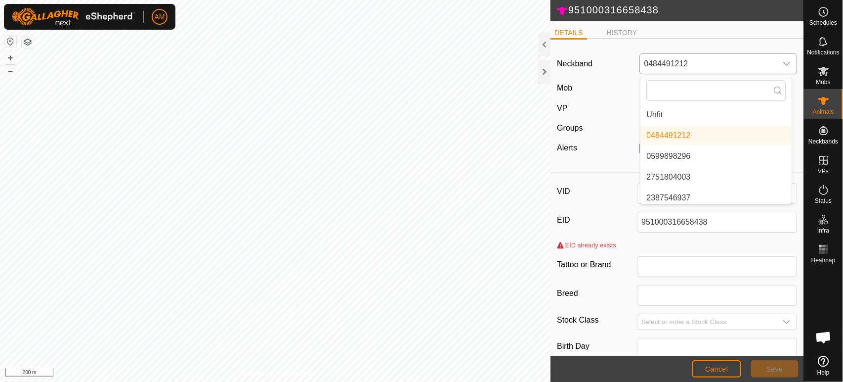
click at [664, 116] on li "Unfit" at bounding box center [716, 115] width 151 height 20
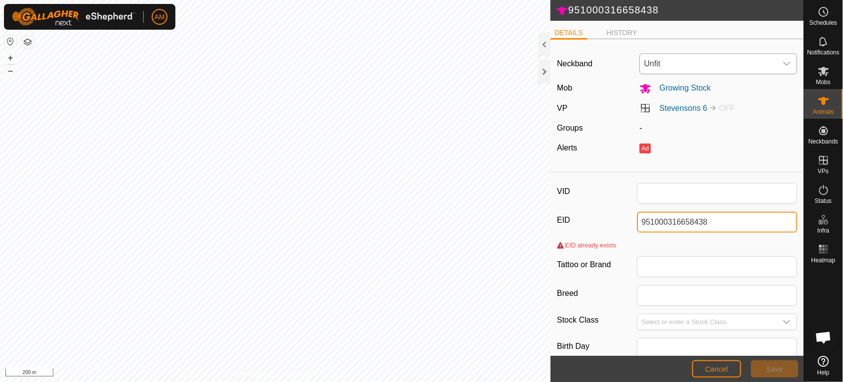
drag, startPoint x: 737, startPoint y: 229, endPoint x: 575, endPoint y: 228, distance: 161.6
click at [575, 228] on div "EID 951000316658438" at bounding box center [677, 222] width 240 height 21
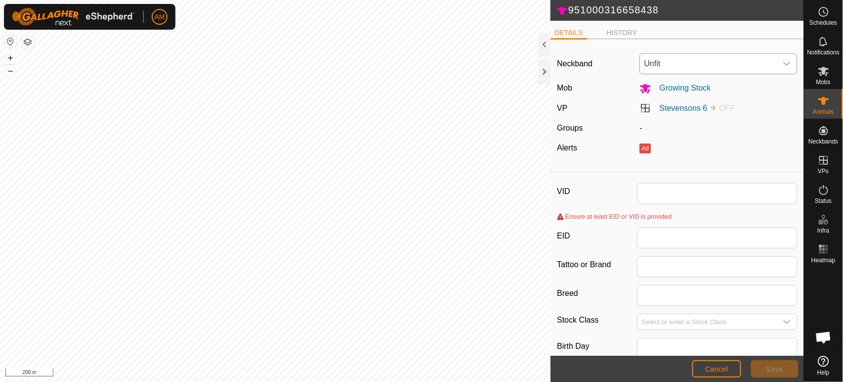
click at [682, 205] on div "VID Ensure at least EID or VID is provided EID Tattoo or Brand Breed Stock Clas…" at bounding box center [677, 337] width 253 height 322
click at [714, 196] on input "VID" at bounding box center [717, 193] width 160 height 21
click at [611, 213] on div "VID already exists" at bounding box center [586, 216] width 59 height 9
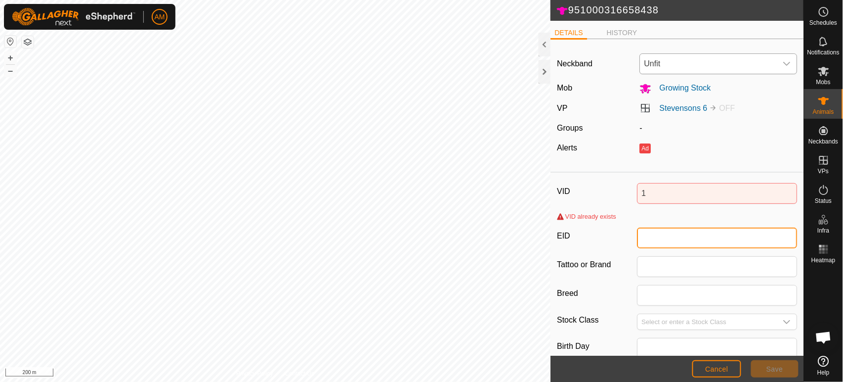
click at [659, 242] on input "EID" at bounding box center [717, 237] width 160 height 21
drag, startPoint x: 656, startPoint y: 181, endPoint x: 650, endPoint y: 190, distance: 10.6
click at [650, 189] on div "VID 1 VID already exists EID Tattoo or Brand Breed Stock Class Birth Day Age - …" at bounding box center [677, 337] width 253 height 322
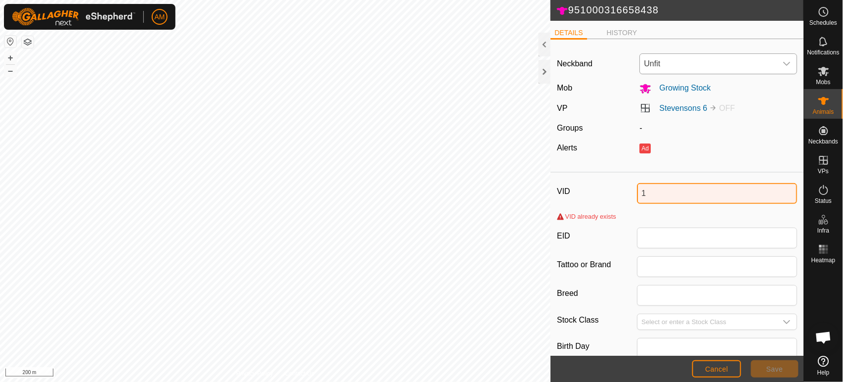
click at [650, 195] on input "1" at bounding box center [717, 193] width 160 height 21
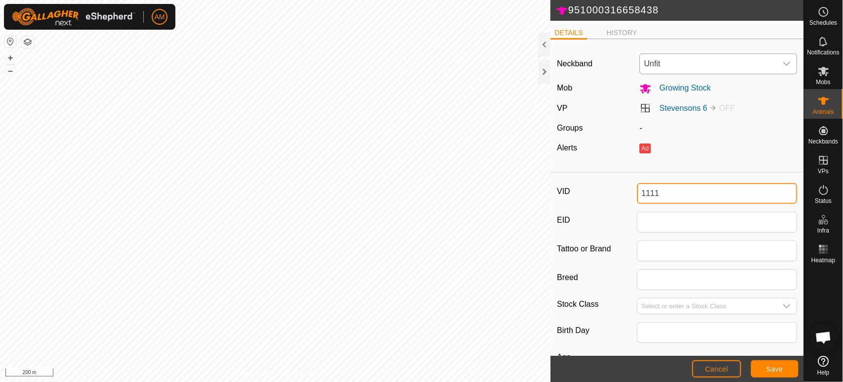
type input "1111"
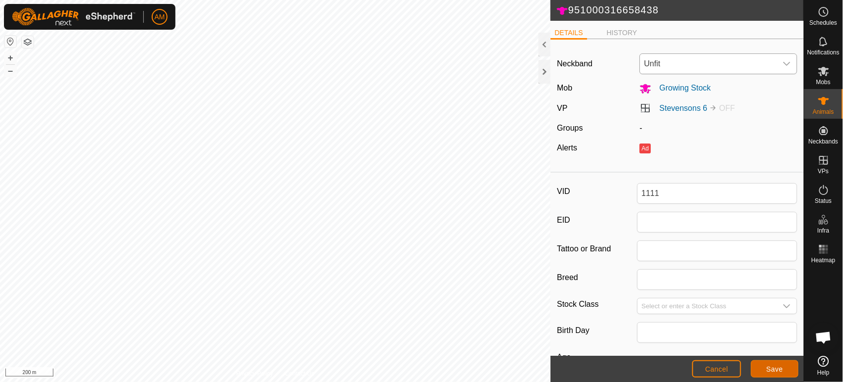
click at [771, 366] on span "Save" at bounding box center [775, 369] width 17 height 8
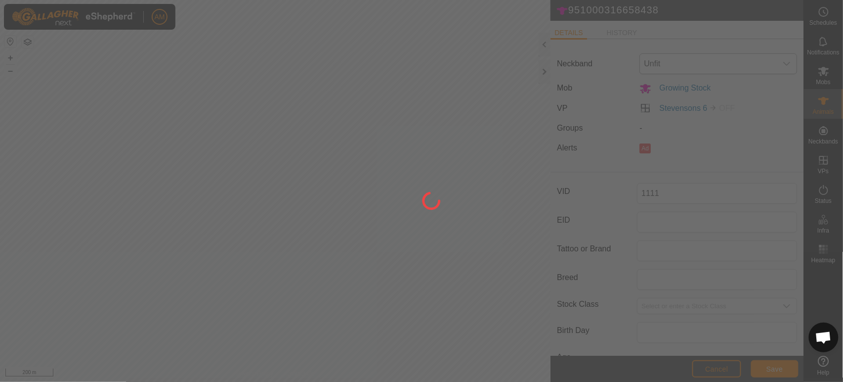
type input "-"
type input "0 kg"
type input "-"
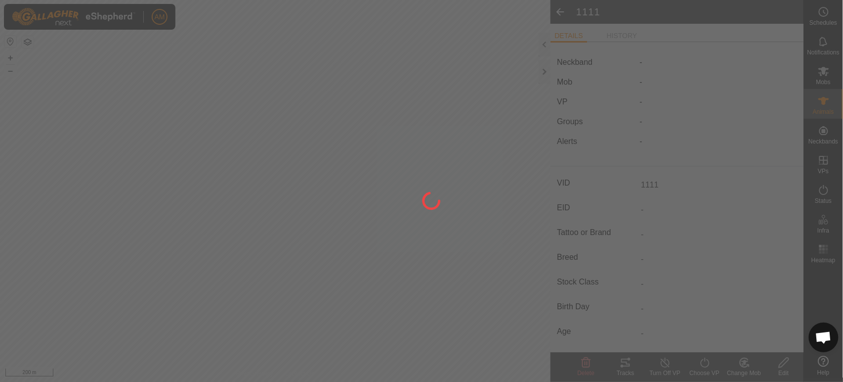
type input "-"
type input "951000316658438"
type input "-"
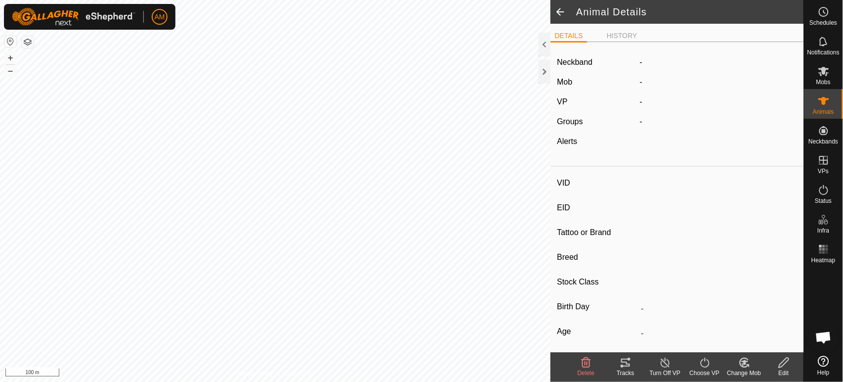
type input "-"
type input "951000316669405"
type input "-"
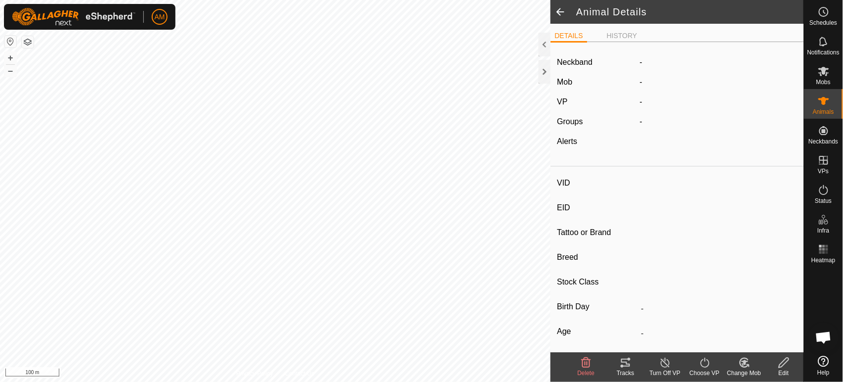
type input "-"
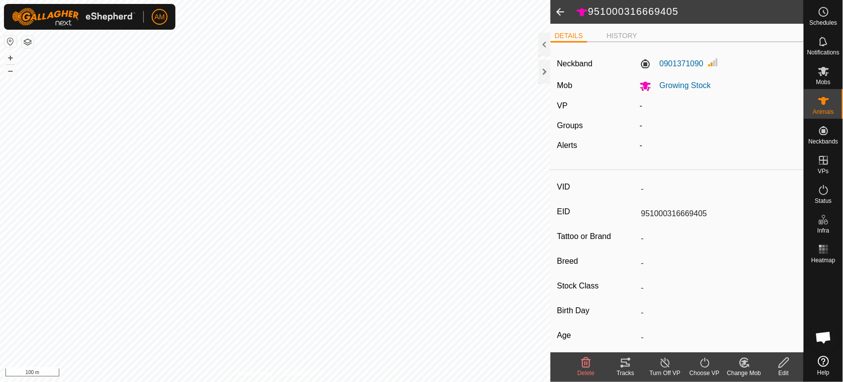
click at [785, 363] on icon at bounding box center [784, 362] width 10 height 10
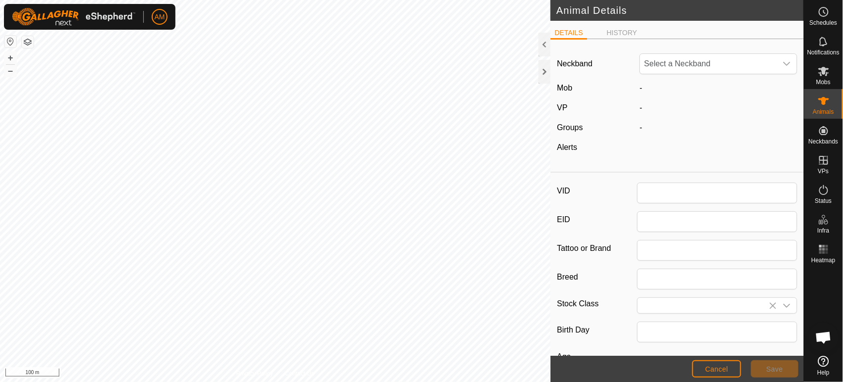
type input "951000316669405"
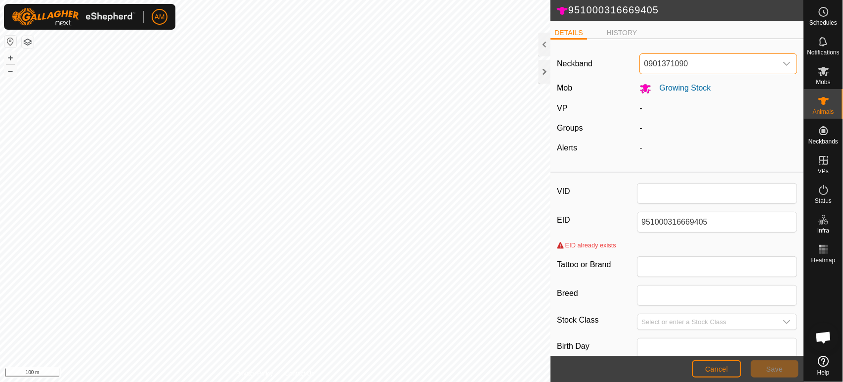
click at [710, 58] on span "0901371090" at bounding box center [708, 64] width 137 height 20
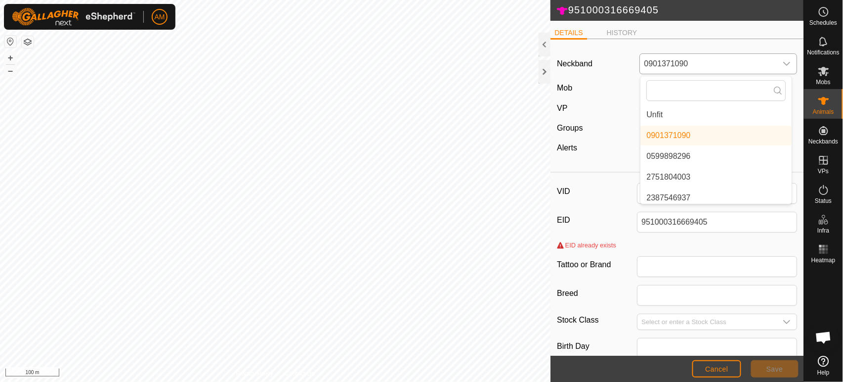
click at [690, 111] on li "Unfit" at bounding box center [716, 115] width 151 height 20
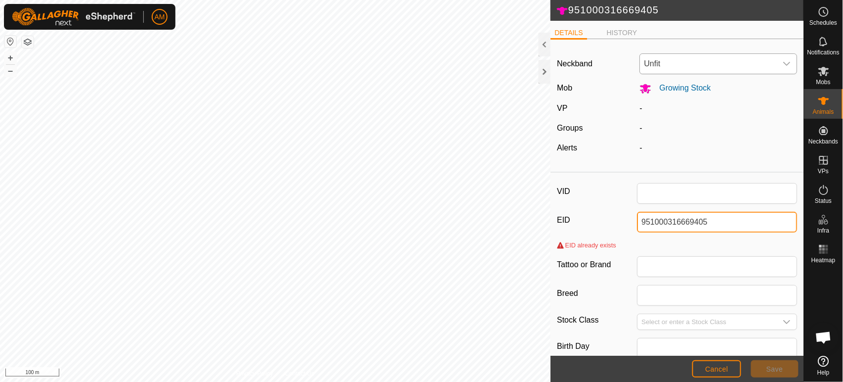
drag, startPoint x: 718, startPoint y: 229, endPoint x: 603, endPoint y: 222, distance: 115.3
click at [603, 222] on div "EID 951000316669405" at bounding box center [677, 222] width 240 height 21
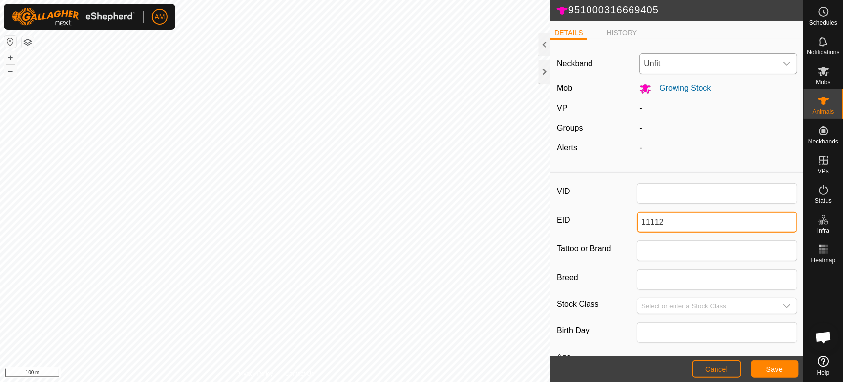
type input "11112"
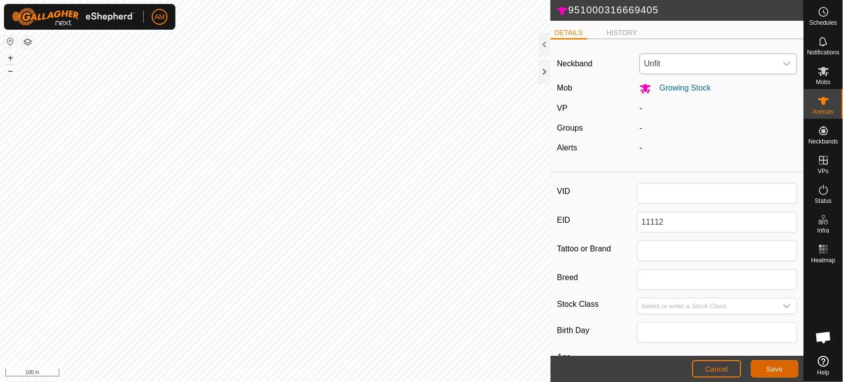
click at [756, 372] on button "Save" at bounding box center [774, 368] width 47 height 17
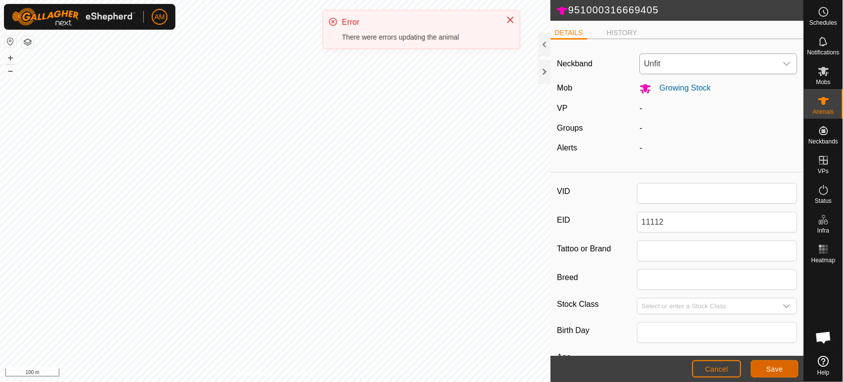
click at [781, 369] on span "Save" at bounding box center [775, 369] width 17 height 8
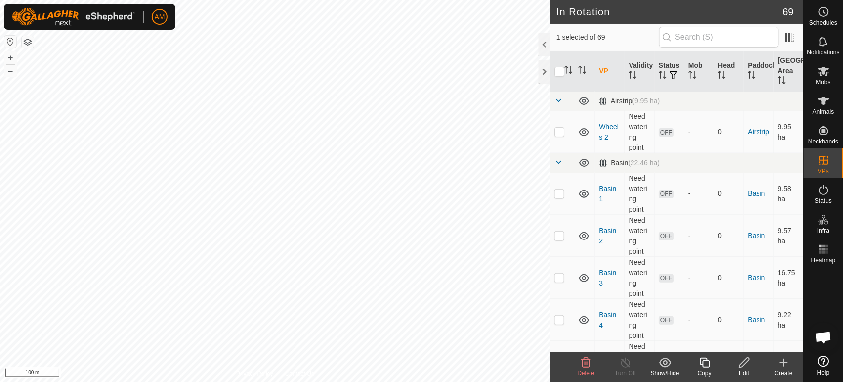
checkbox input "false"
checkbox input "true"
click at [823, 107] on es-animals-svg-icon at bounding box center [824, 101] width 18 height 16
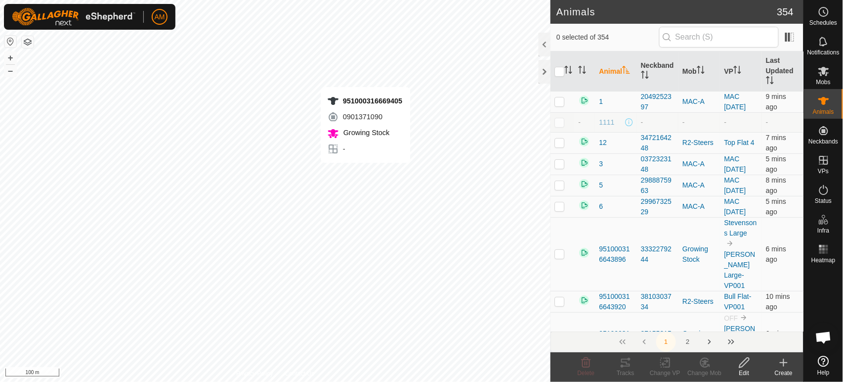
checkbox input "true"
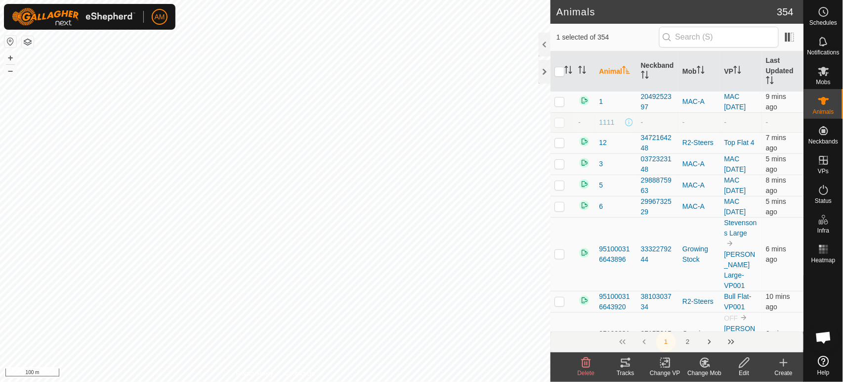
click at [744, 360] on icon at bounding box center [744, 362] width 12 height 12
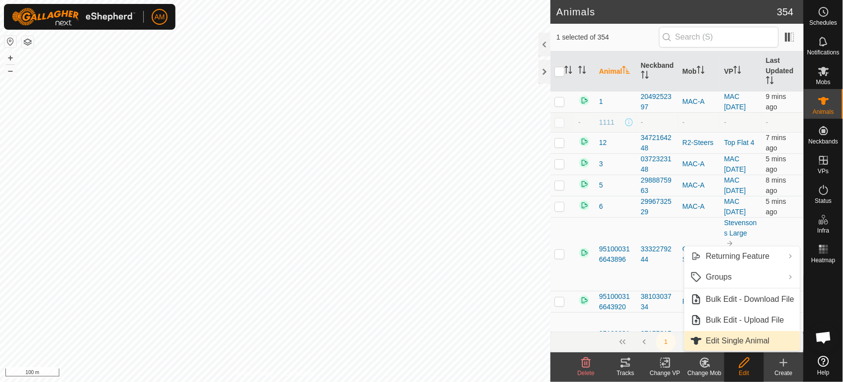
click at [734, 340] on link "Edit Single Animal" at bounding box center [743, 341] width 116 height 20
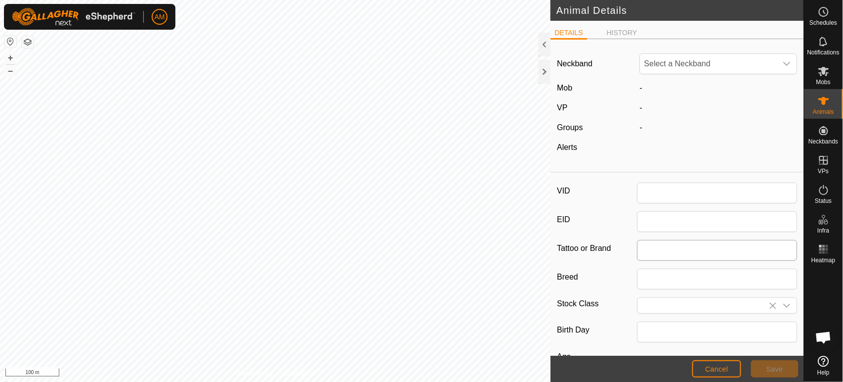
type input "951000316669405"
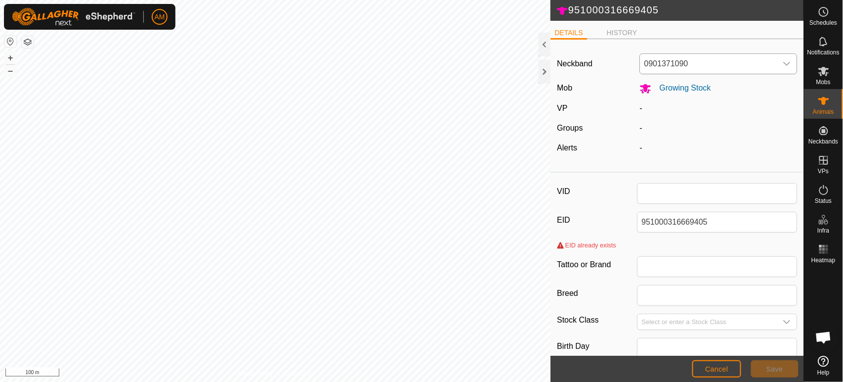
click at [713, 56] on span "0901371090" at bounding box center [708, 64] width 137 height 20
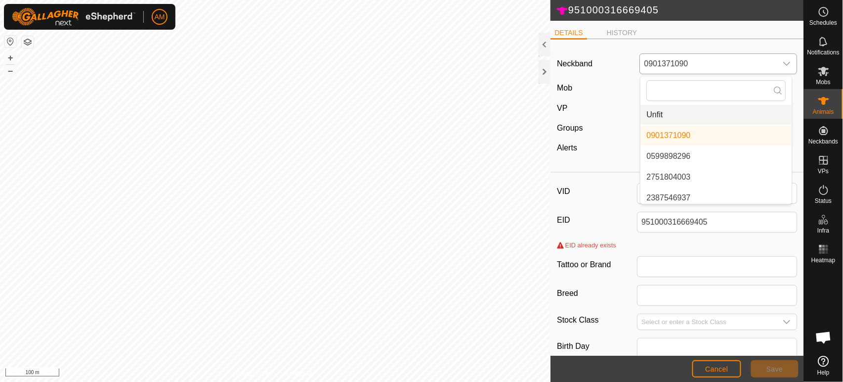
click at [674, 119] on li "Unfit" at bounding box center [716, 115] width 151 height 20
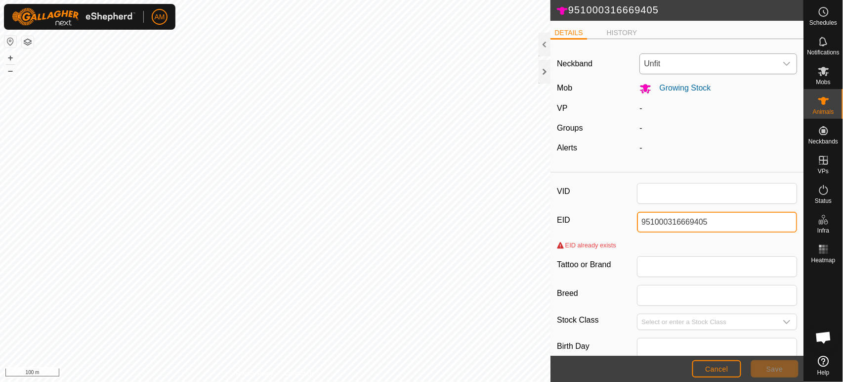
drag, startPoint x: 720, startPoint y: 225, endPoint x: 587, endPoint y: 190, distance: 137.2
click at [587, 190] on div "VID EID 951000316669405 EID already exists Tattoo or Brand Breed Stock Class Bi…" at bounding box center [677, 337] width 253 height 322
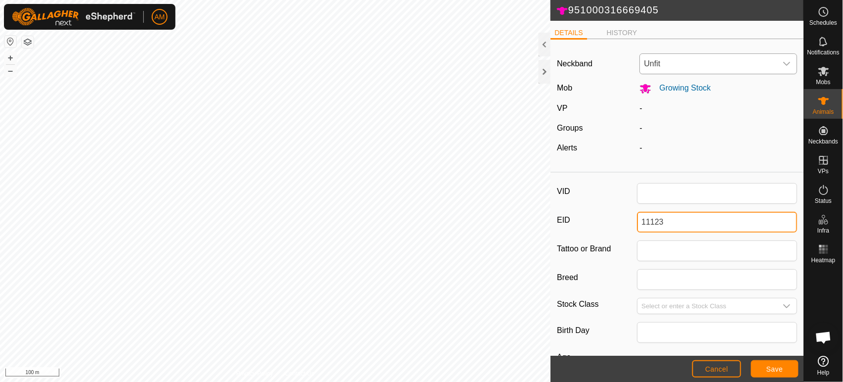
type input "11123"
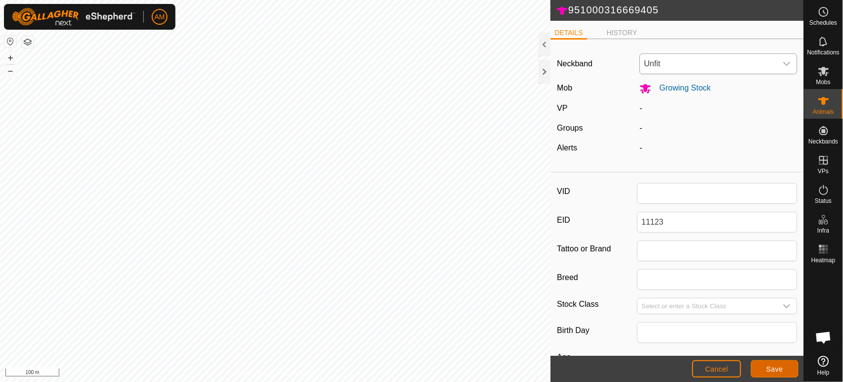
click at [778, 367] on span "Save" at bounding box center [775, 369] width 17 height 8
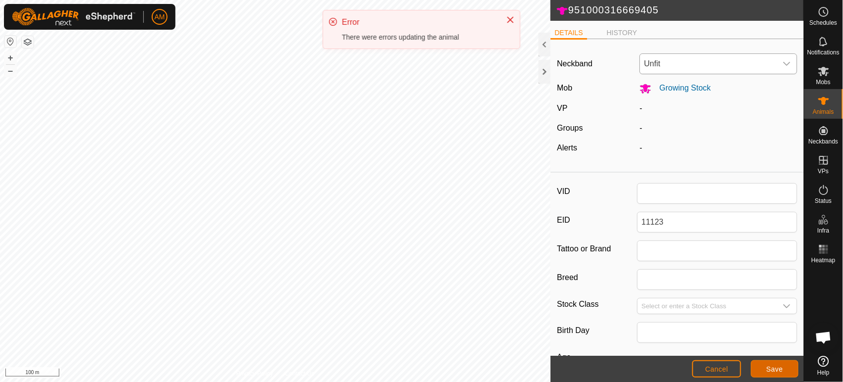
click at [762, 371] on button "Save" at bounding box center [774, 368] width 47 height 17
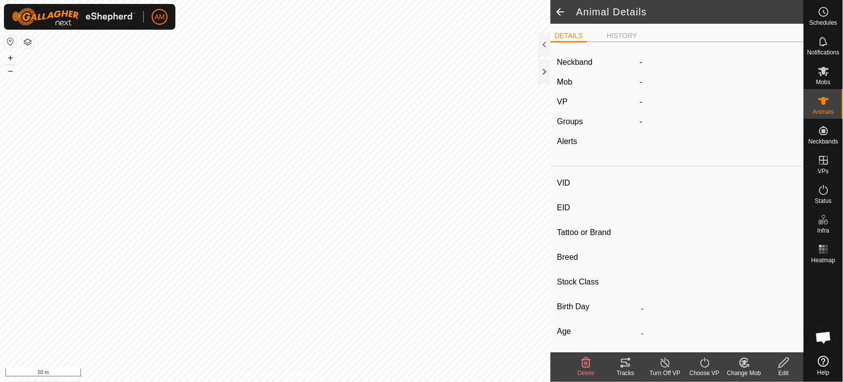
type input "-"
type input "951000316669500"
type input "-"
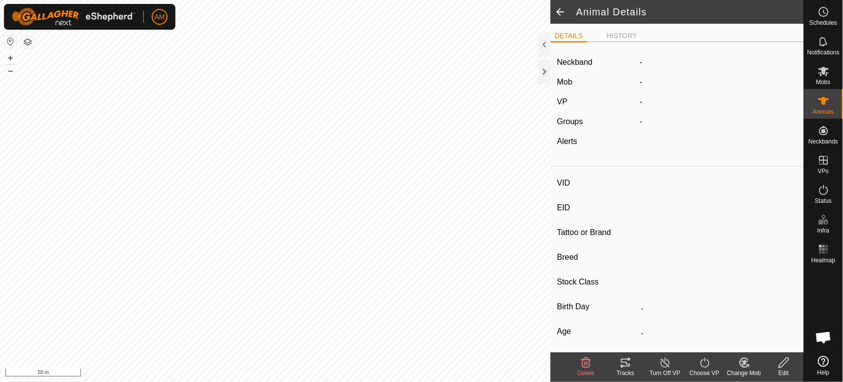
type input "-"
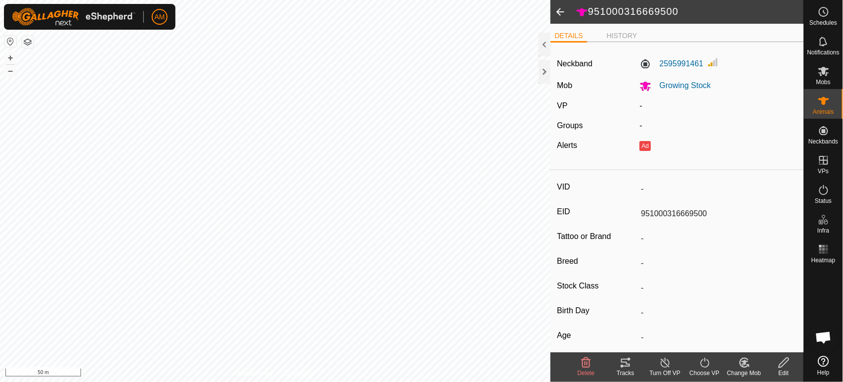
click at [789, 363] on icon at bounding box center [784, 362] width 12 height 12
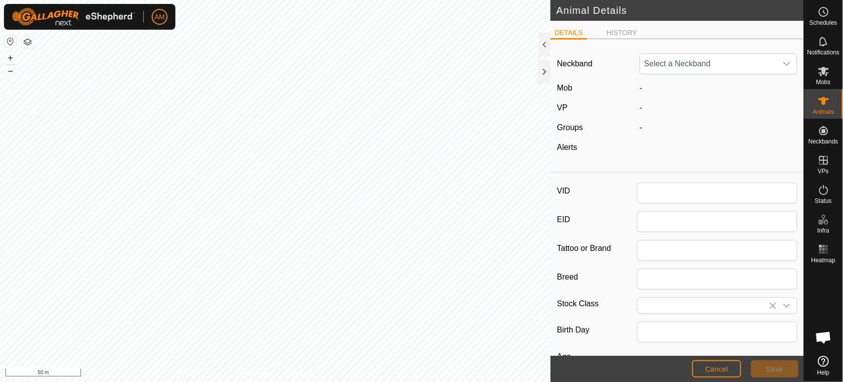
type input "951000316669500"
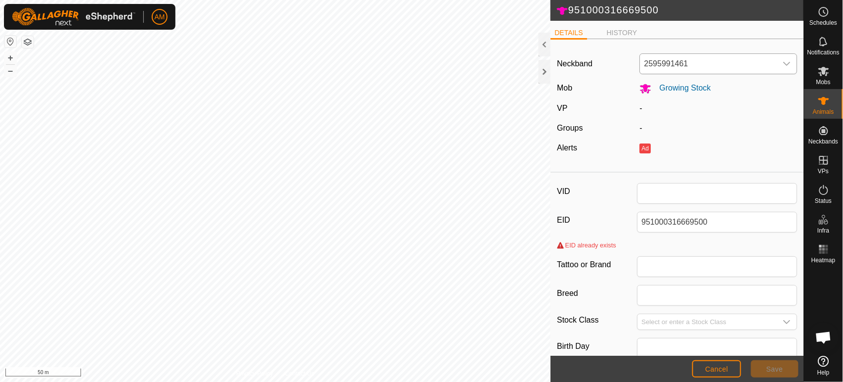
click at [688, 64] on span "2595991461" at bounding box center [708, 64] width 137 height 20
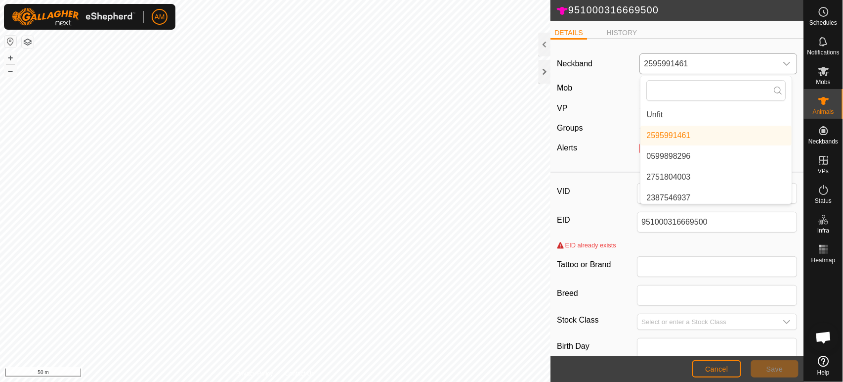
click at [672, 114] on li "Unfit" at bounding box center [716, 115] width 151 height 20
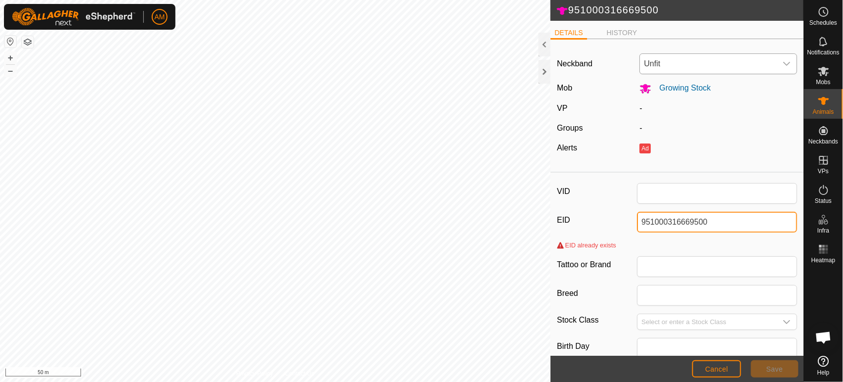
drag, startPoint x: 709, startPoint y: 218, endPoint x: 615, endPoint y: 214, distance: 94.5
click at [615, 214] on div "EID 951000316669500" at bounding box center [677, 222] width 240 height 21
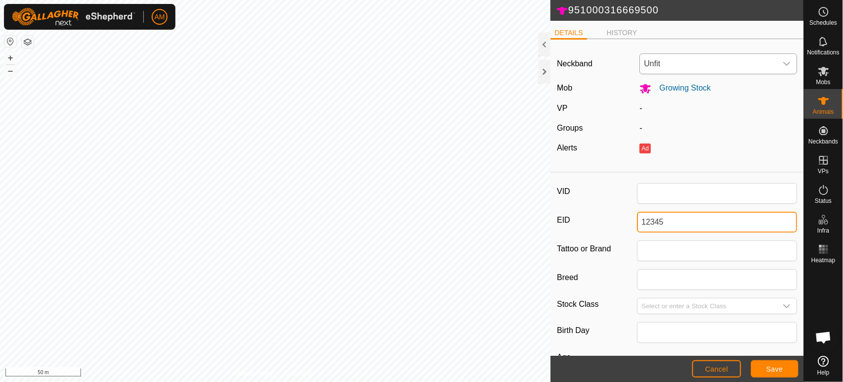
type input "12345"
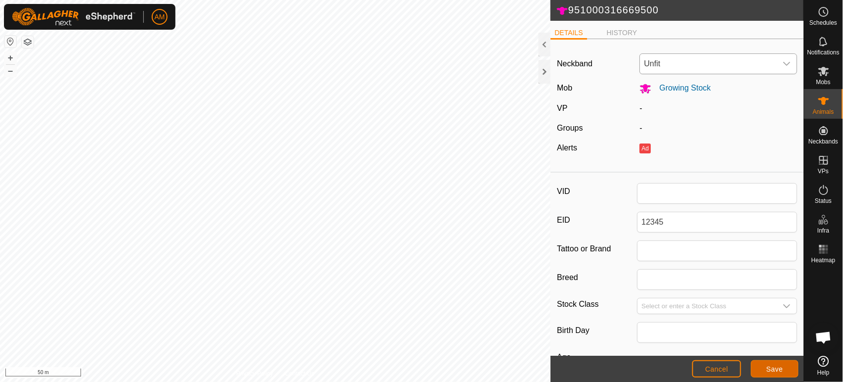
click at [776, 372] on span "Save" at bounding box center [775, 369] width 17 height 8
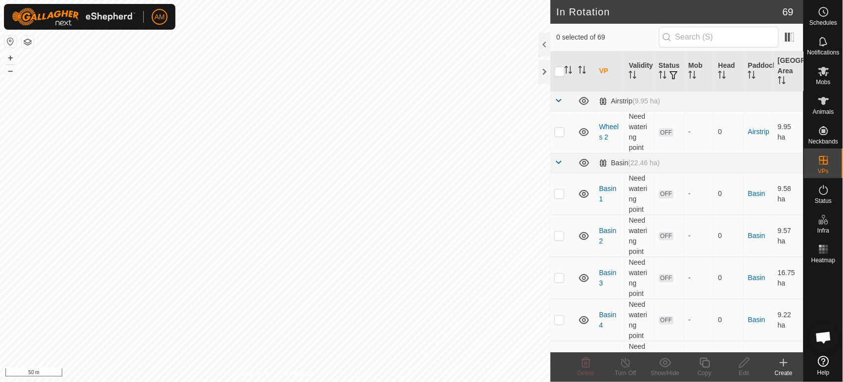
click at [138, 26] on div "AM Schedules Notifications Mobs Animals Neckbands VPs Status Infra Heatmap Help…" at bounding box center [421, 191] width 843 height 382
click at [819, 102] on icon at bounding box center [824, 101] width 12 height 12
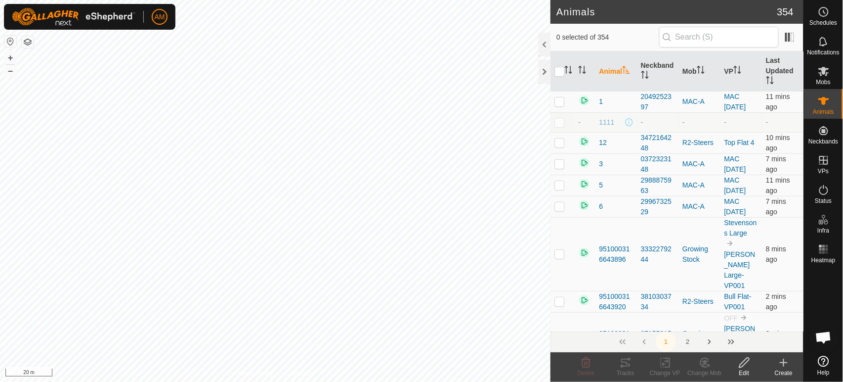
click at [559, 122] on p-checkbox at bounding box center [560, 122] width 10 height 8
checkbox input "true"
click at [743, 363] on icon at bounding box center [744, 362] width 12 height 12
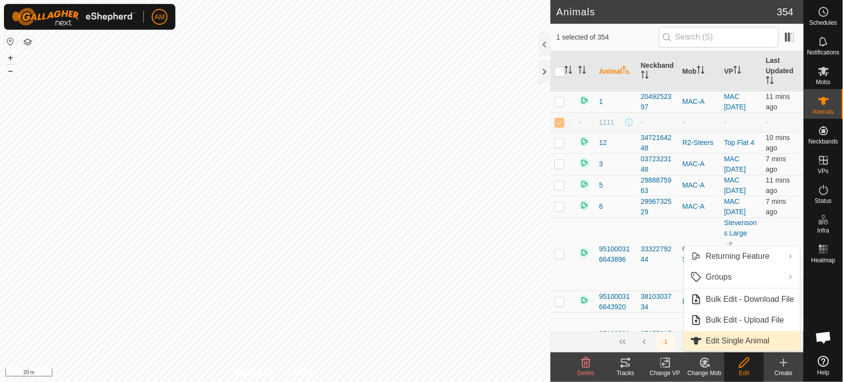
click at [735, 337] on link "Edit Single Animal" at bounding box center [743, 341] width 116 height 20
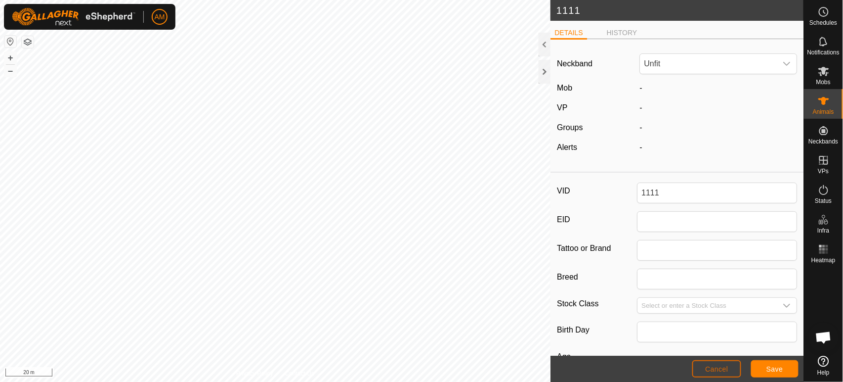
click at [721, 367] on span "Cancel" at bounding box center [716, 369] width 23 height 8
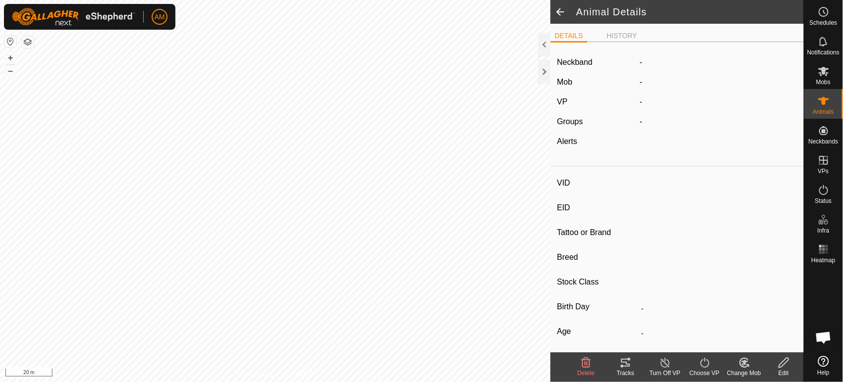
type input "1111"
type input "-"
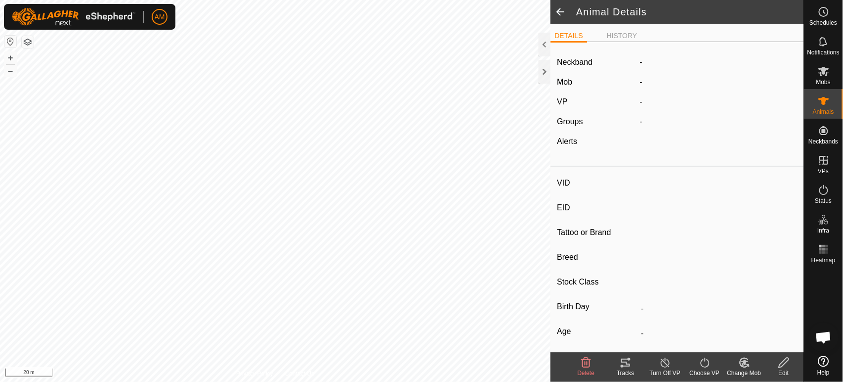
type input "0 kg"
type input "-"
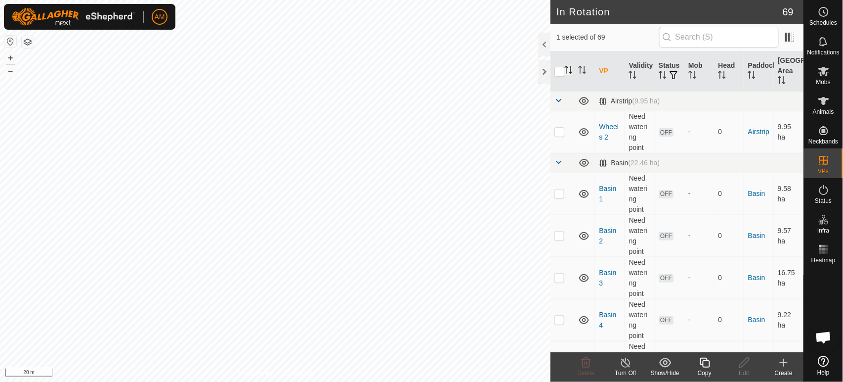
checkbox input "true"
checkbox input "false"
checkbox input "true"
checkbox input "false"
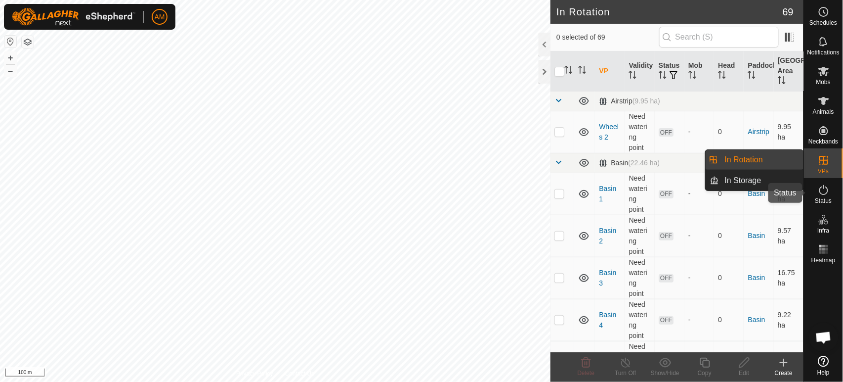
click at [819, 191] on icon at bounding box center [824, 190] width 12 height 12
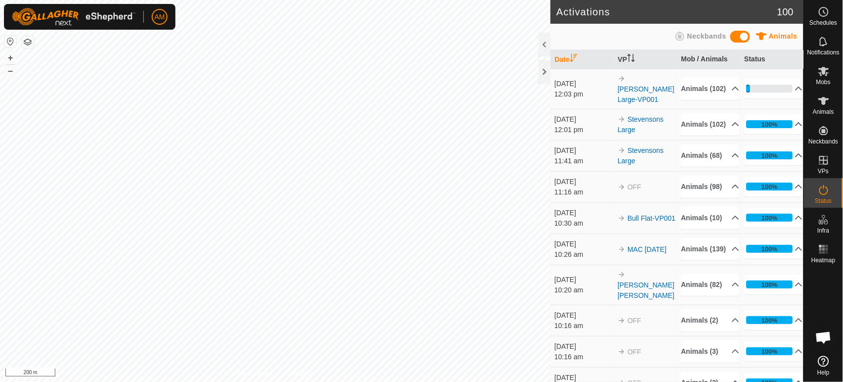
click at [273, 381] on html "AM Schedules Notifications Mobs Animals Neckbands VPs Status Infra Heatmap Help…" at bounding box center [421, 191] width 843 height 382
click at [367, 381] on html "AM Schedules Notifications Mobs Animals Neckbands VPs Status Infra Heatmap Help…" at bounding box center [421, 191] width 843 height 382
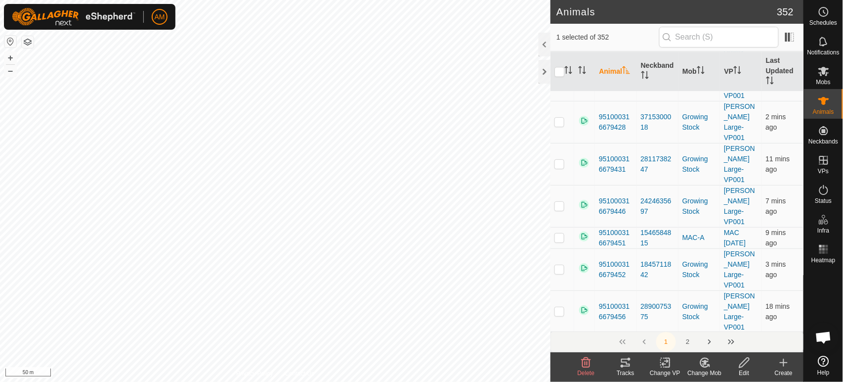
scroll to position [3460, 0]
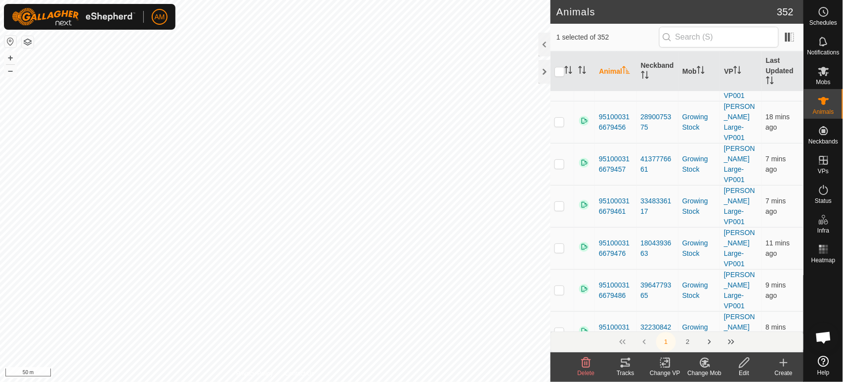
click at [747, 366] on icon at bounding box center [744, 362] width 12 height 12
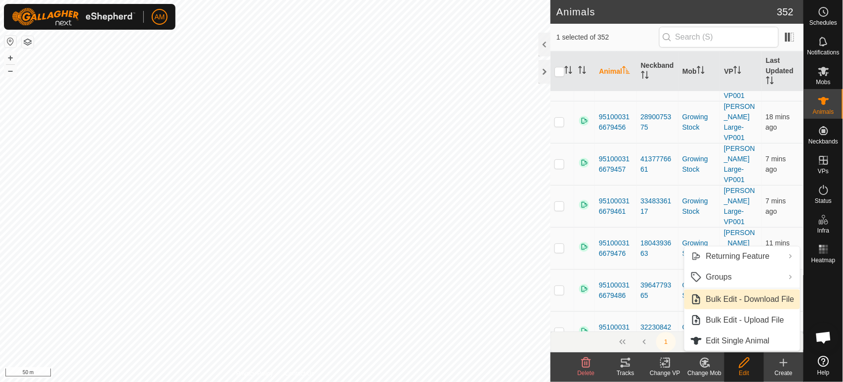
click at [733, 302] on link "Bulk Edit - Download File" at bounding box center [743, 299] width 116 height 20
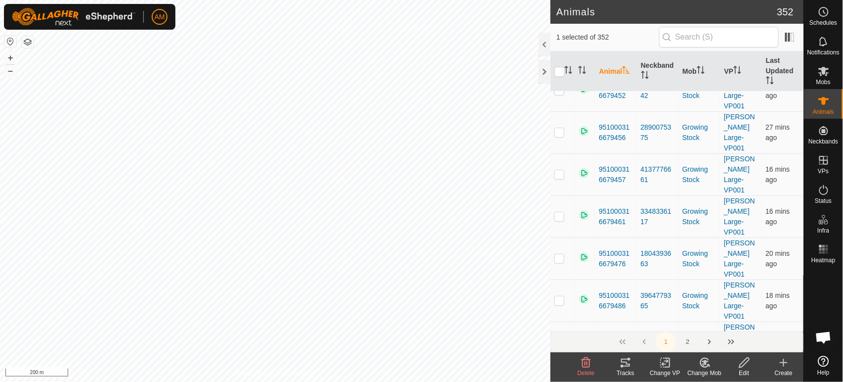
click at [780, 364] on icon at bounding box center [784, 362] width 12 height 12
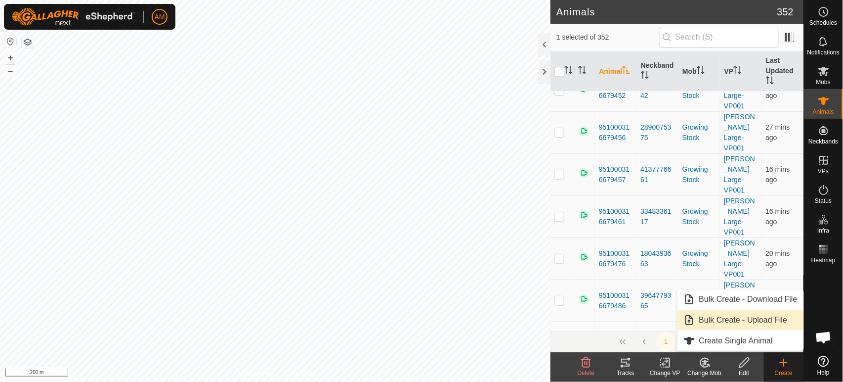
click at [753, 322] on link "Bulk Create - Upload File" at bounding box center [741, 320] width 126 height 20
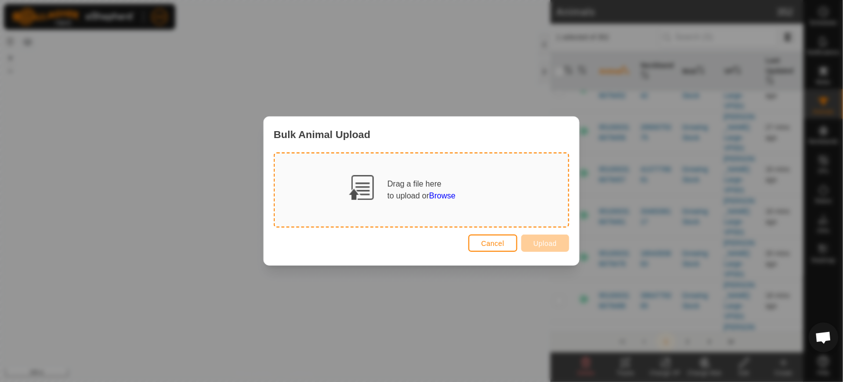
click at [450, 197] on span "Browse" at bounding box center [443, 195] width 26 height 8
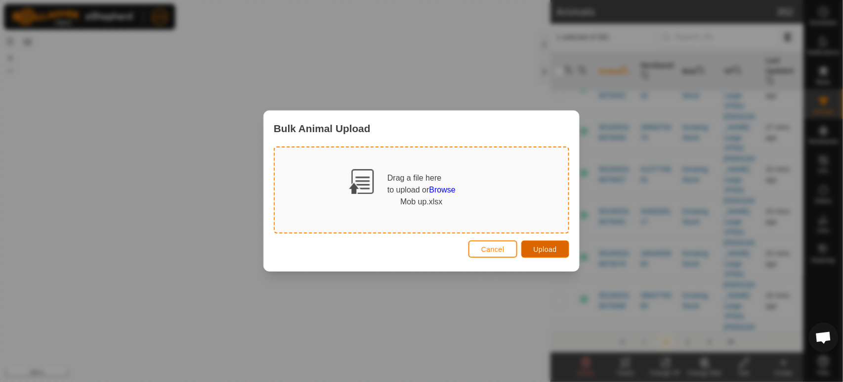
click at [548, 248] on span "Upload" at bounding box center [545, 249] width 23 height 8
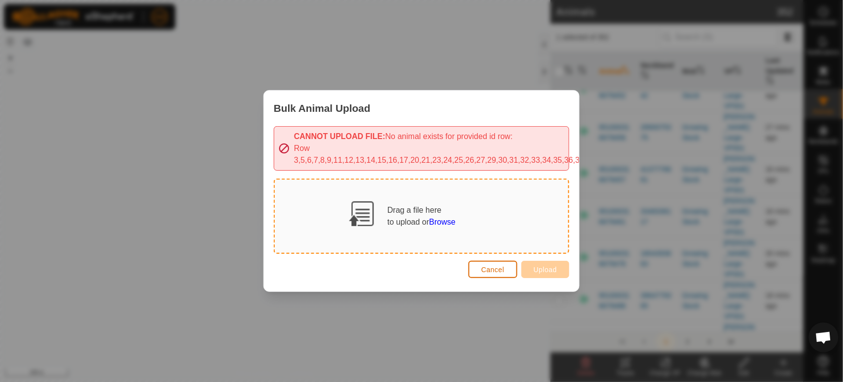
click at [493, 265] on span "Cancel" at bounding box center [492, 269] width 23 height 8
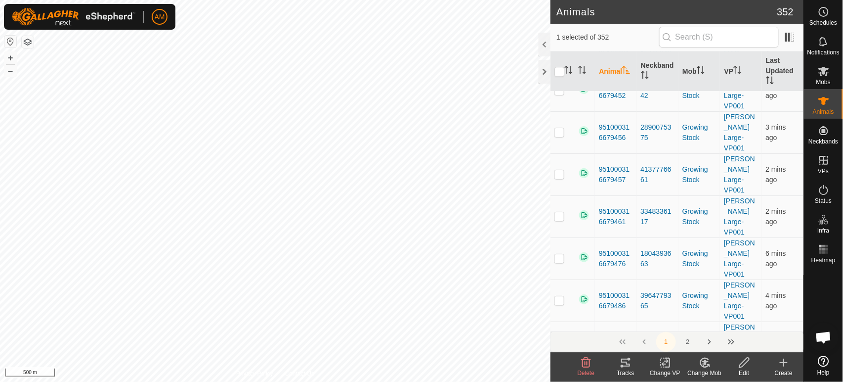
click at [467, 381] on html "AM Schedules Notifications Mobs Animals Neckbands VPs Status Infra Heatmap Help…" at bounding box center [421, 191] width 843 height 382
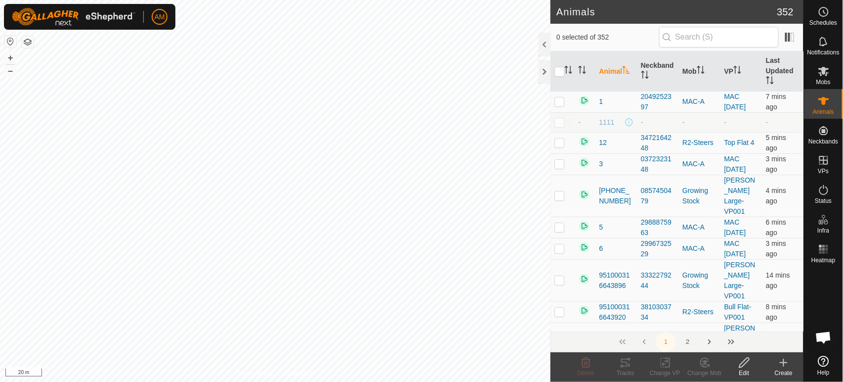
click at [791, 368] on create-svg-icon at bounding box center [784, 362] width 40 height 12
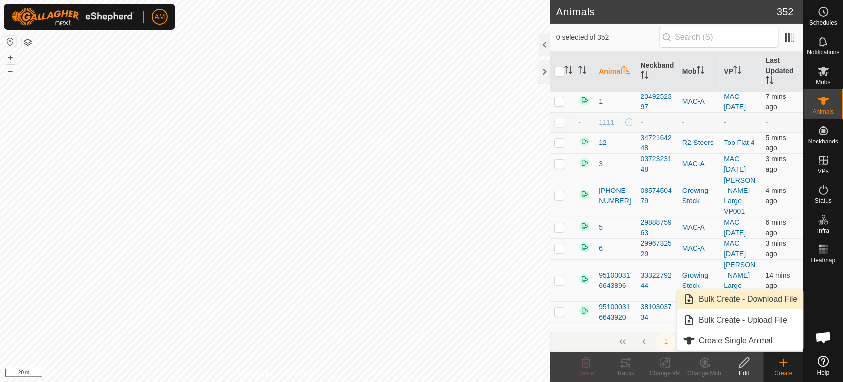
click at [757, 308] on link "Bulk Create - Download File" at bounding box center [741, 299] width 126 height 20
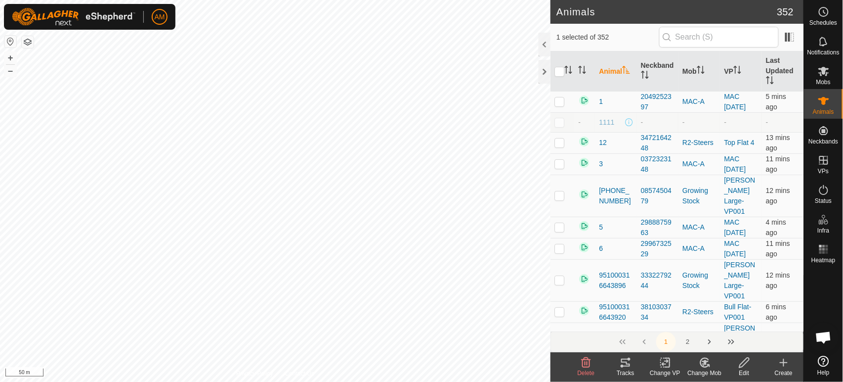
click at [665, 365] on icon at bounding box center [665, 362] width 12 height 12
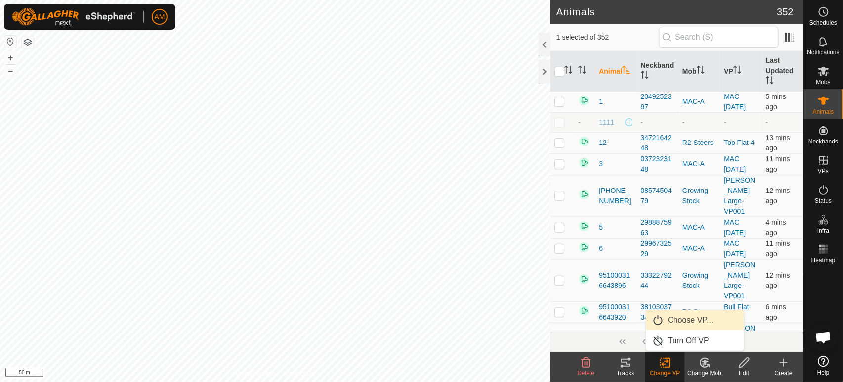
click at [669, 317] on link "Choose VP..." at bounding box center [695, 320] width 98 height 20
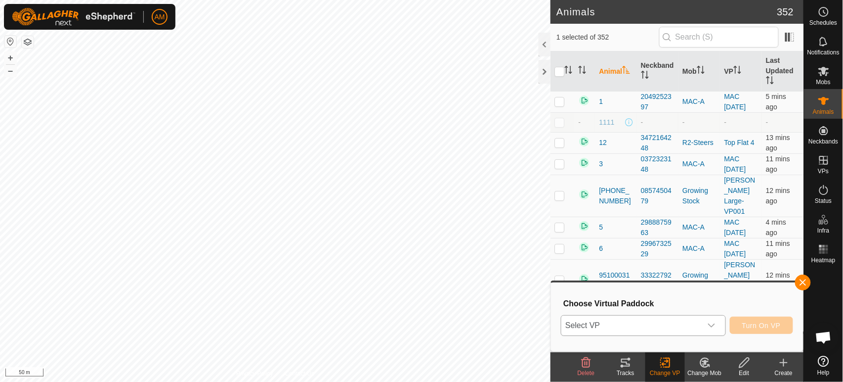
click at [695, 326] on span "Select VP" at bounding box center [631, 325] width 140 height 20
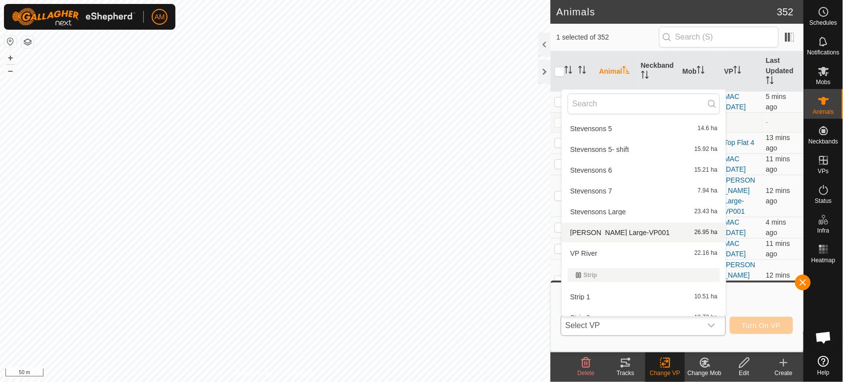
scroll to position [1263, 0]
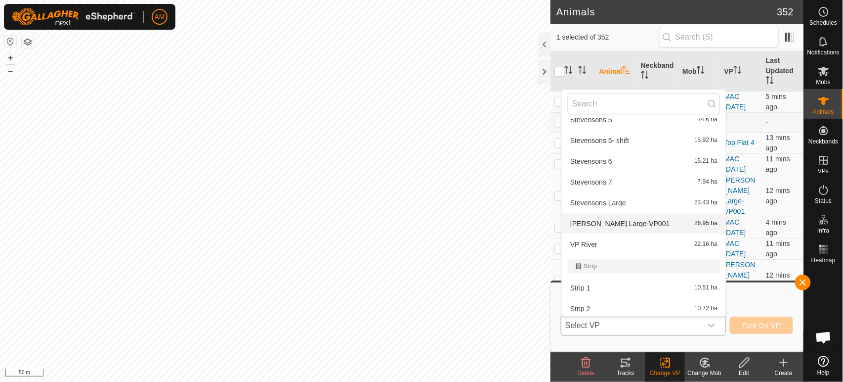
click at [607, 224] on li "[PERSON_NAME] Large-VP001 26.95 ha" at bounding box center [644, 224] width 164 height 20
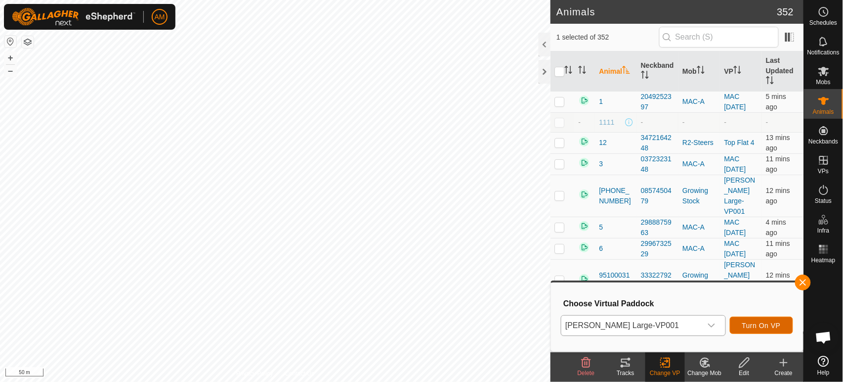
click at [753, 329] on button "Turn On VP" at bounding box center [761, 324] width 63 height 17
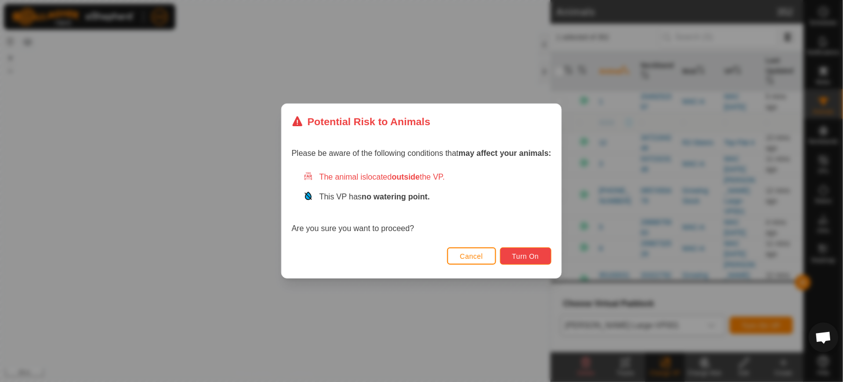
click at [523, 251] on button "Turn On" at bounding box center [525, 255] width 51 height 17
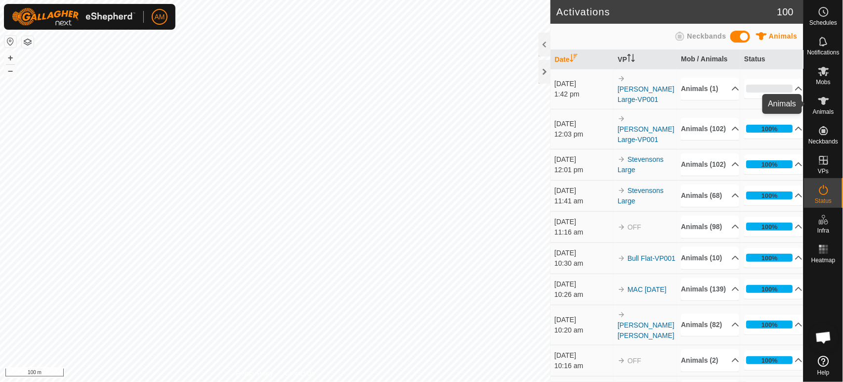
click at [824, 113] on span "Animals" at bounding box center [823, 112] width 21 height 6
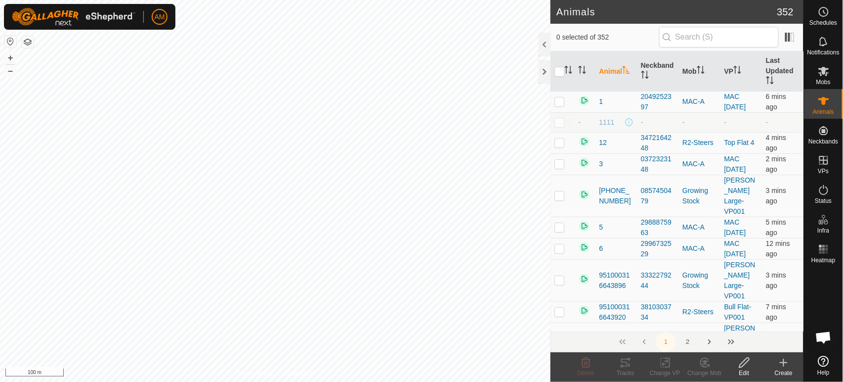
click at [783, 365] on icon at bounding box center [784, 362] width 12 height 12
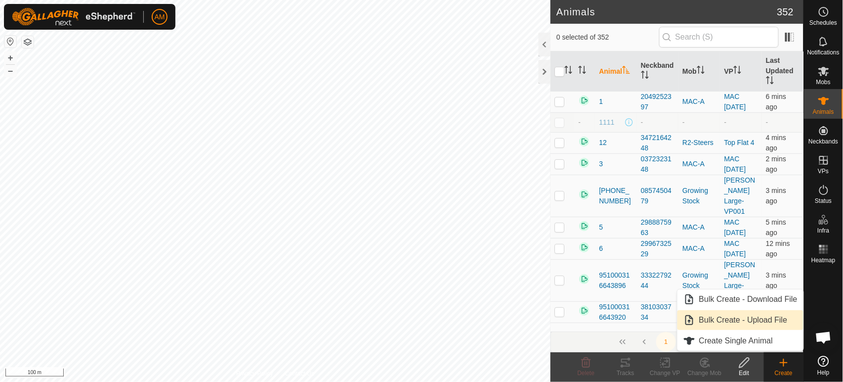
click at [748, 326] on link "Bulk Create - Upload File" at bounding box center [741, 320] width 126 height 20
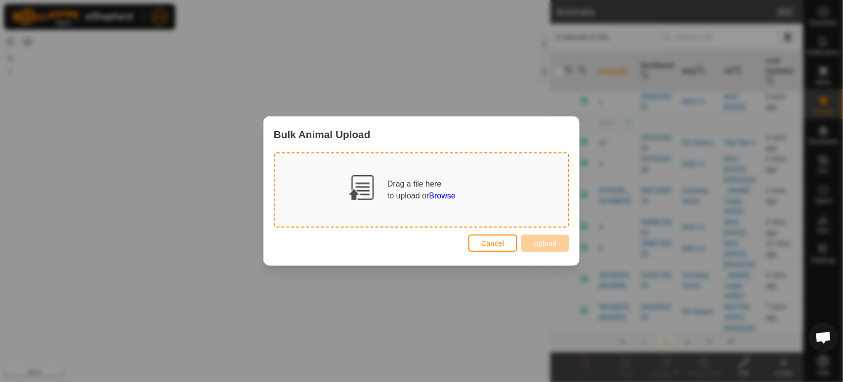
click at [447, 193] on span "Browse" at bounding box center [443, 195] width 26 height 8
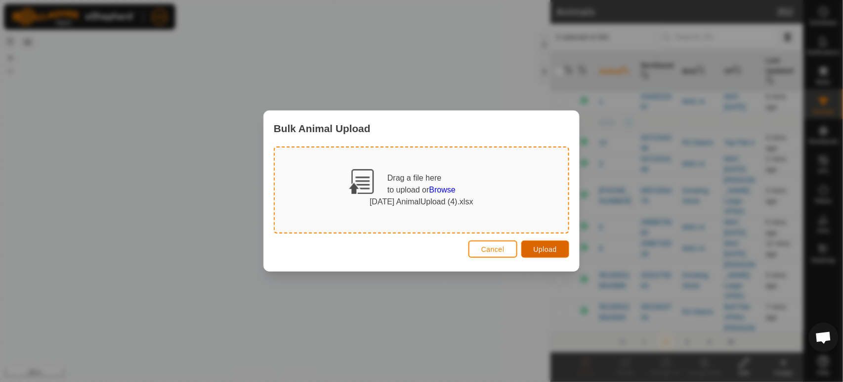
click at [530, 247] on button "Upload" at bounding box center [545, 248] width 48 height 17
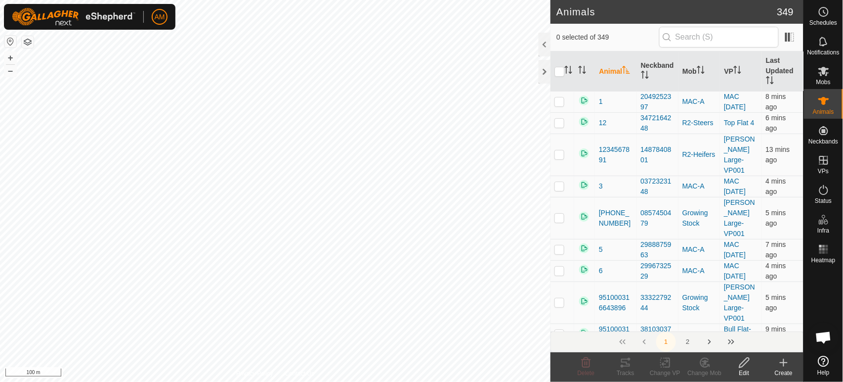
click at [192, 0] on html "AM Schedules Notifications Mobs Animals Neckbands VPs Status Infra Heatmap Help…" at bounding box center [421, 191] width 843 height 382
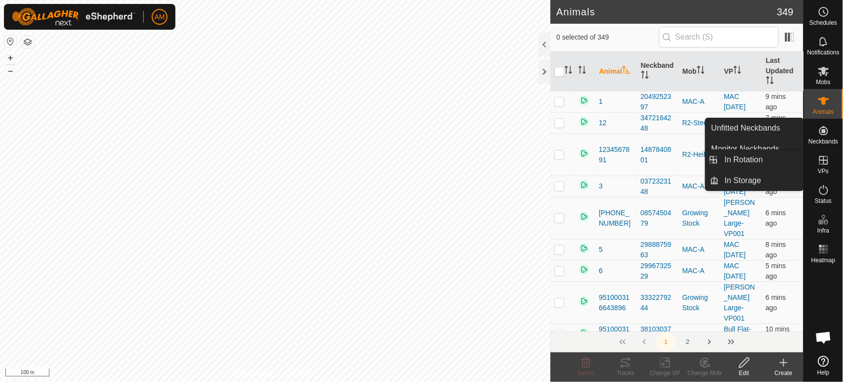
click at [827, 163] on icon at bounding box center [823, 160] width 9 height 9
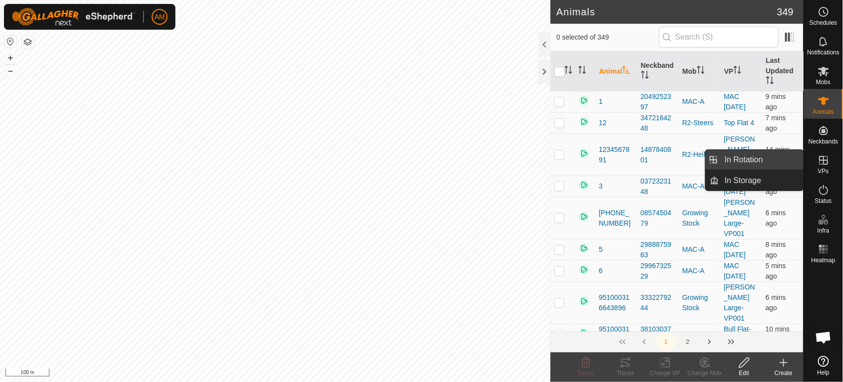
click at [793, 161] on link "In Rotation" at bounding box center [761, 160] width 85 height 20
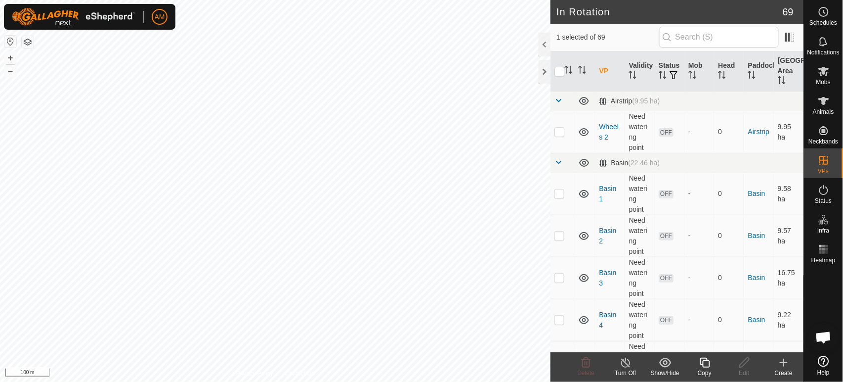
click at [781, 356] on icon at bounding box center [784, 362] width 12 height 12
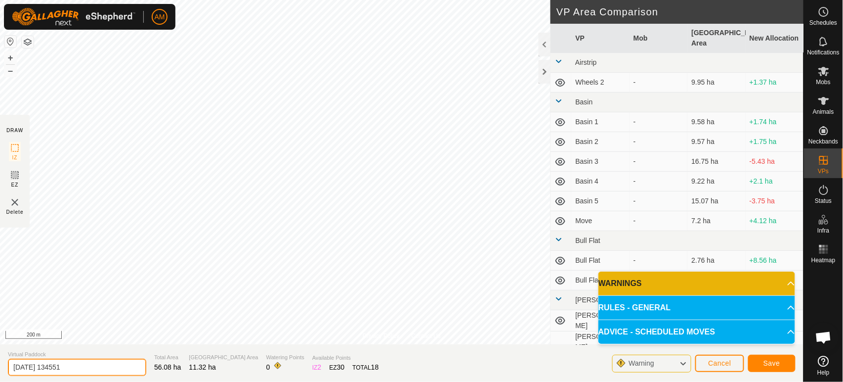
drag, startPoint x: 86, startPoint y: 370, endPoint x: 0, endPoint y: 366, distance: 86.6
click at [0, 366] on section "Virtual Paddock [DATE] 134551 Total Area 56.08 ha [GEOGRAPHIC_DATA] Area 11.32 …" at bounding box center [402, 363] width 804 height 38
type input "R2 Heifers"
click at [767, 359] on span "Save" at bounding box center [772, 363] width 17 height 8
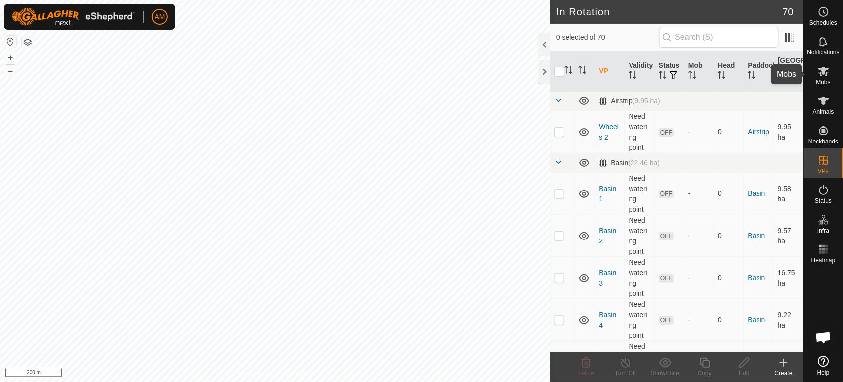
click at [828, 74] on icon at bounding box center [824, 71] width 12 height 12
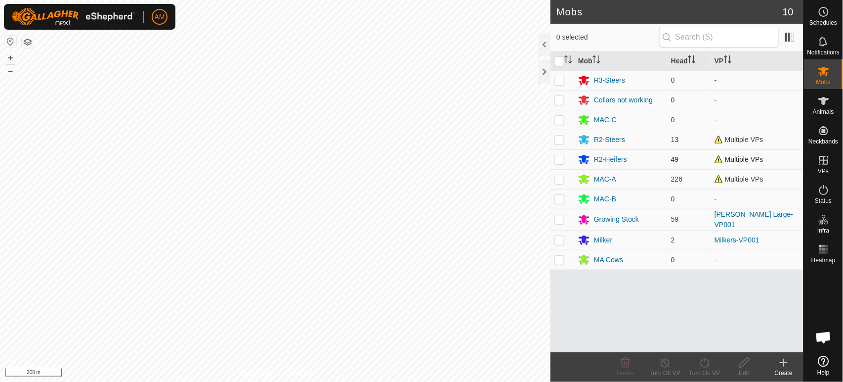
click at [560, 159] on p-checkbox at bounding box center [560, 159] width 10 height 8
checkbox input "true"
click at [700, 369] on div "Turn On VP" at bounding box center [705, 372] width 40 height 9
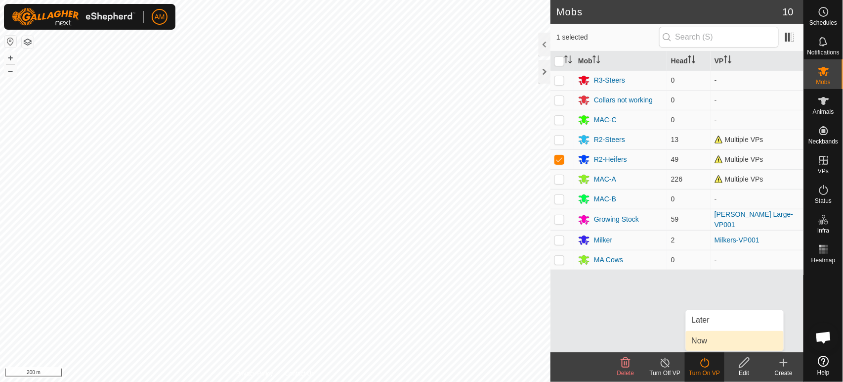
click at [712, 334] on body "AM Schedules Notifications Mobs Animals Neckbands VPs Status Infra Heatmap Help…" at bounding box center [421, 191] width 843 height 382
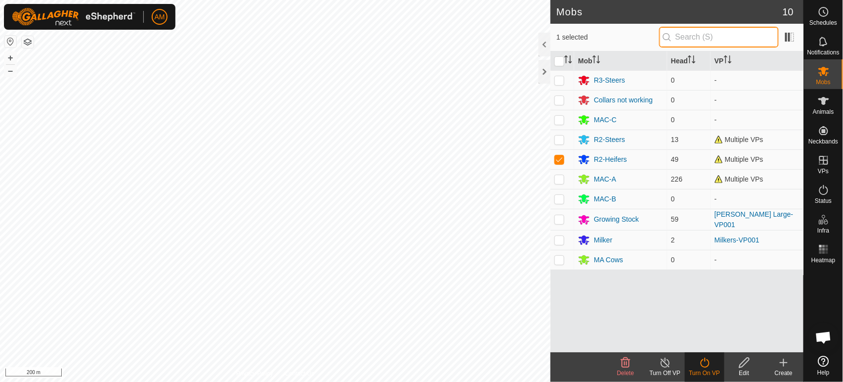
click at [698, 36] on input "text" at bounding box center [719, 37] width 120 height 21
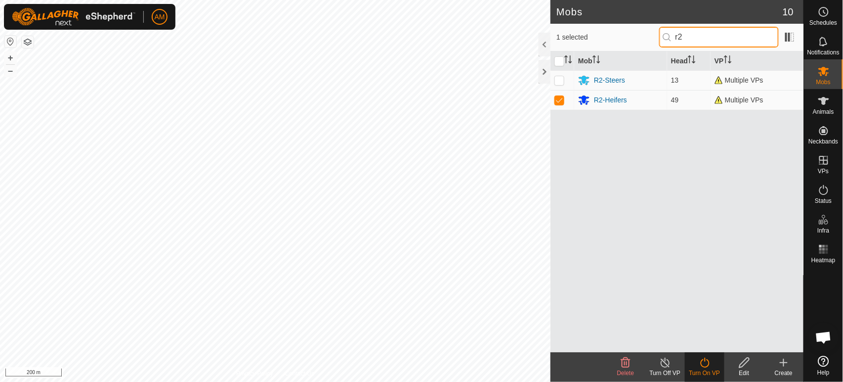
type input "r2"
click at [715, 366] on turn-on-svg-icon at bounding box center [705, 362] width 40 height 12
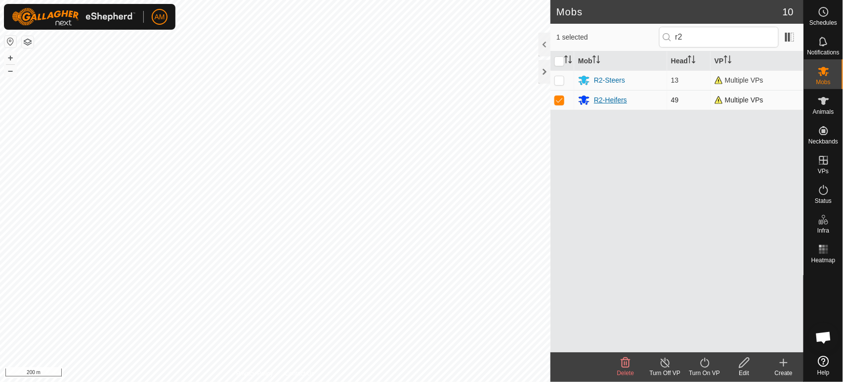
click at [610, 100] on div "R2-Heifers" at bounding box center [610, 100] width 33 height 10
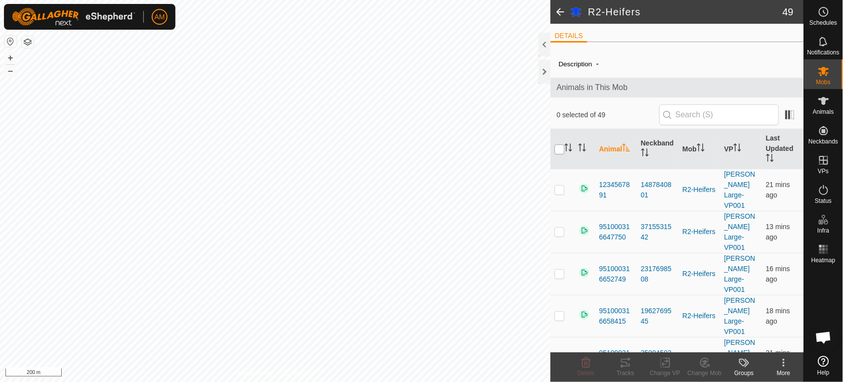
click at [563, 149] on input "checkbox" at bounding box center [560, 149] width 10 height 10
checkbox input "true"
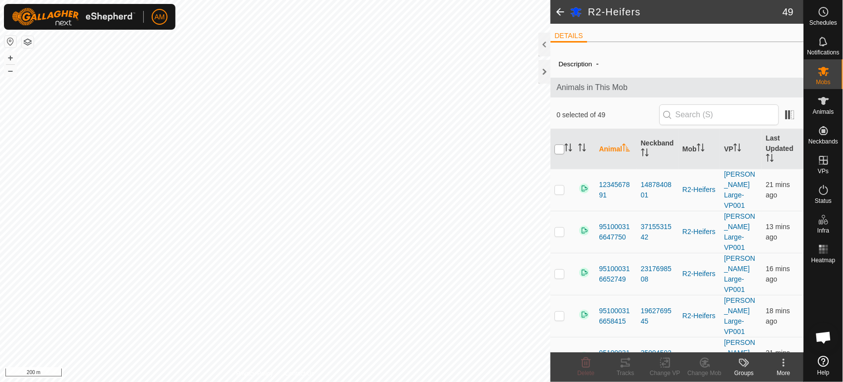
checkbox input "true"
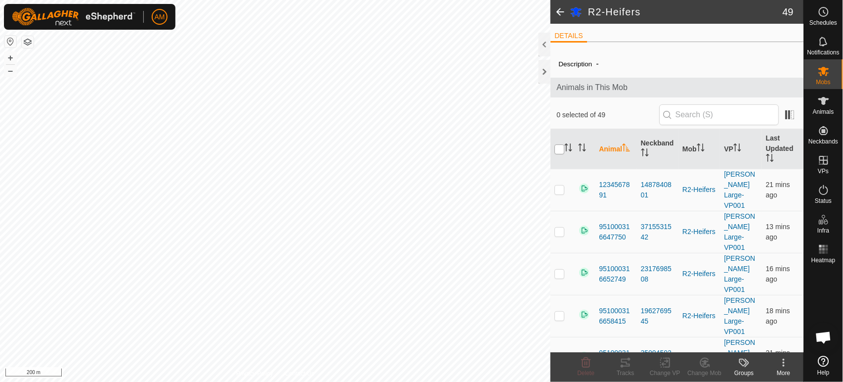
checkbox input "true"
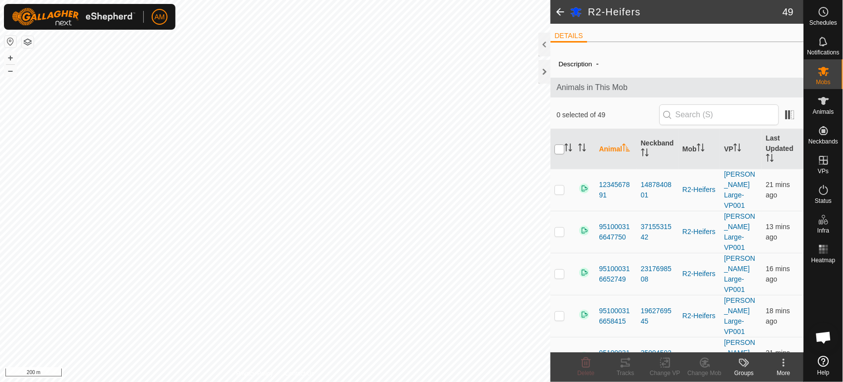
checkbox input "true"
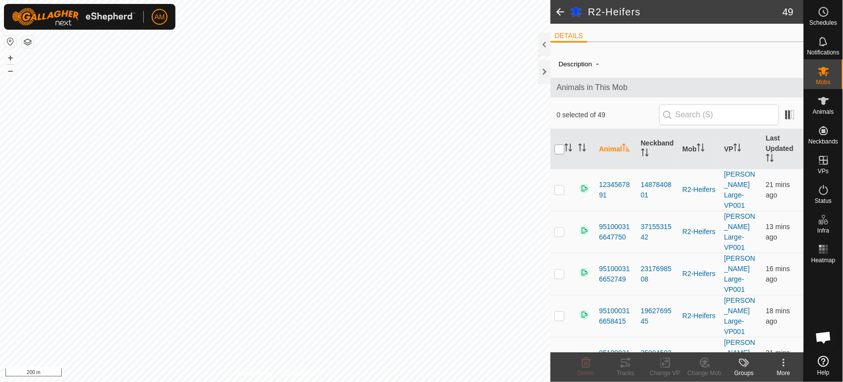
checkbox input "true"
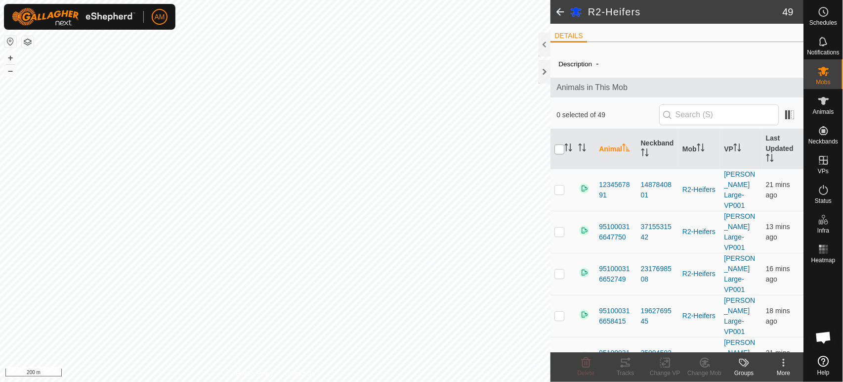
checkbox input "true"
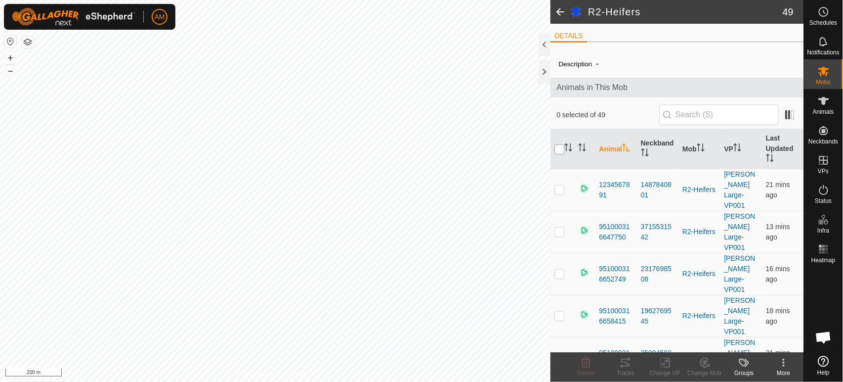
checkbox input "true"
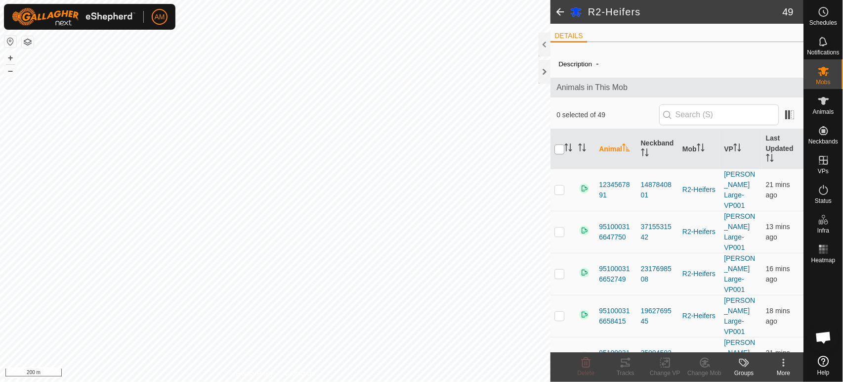
checkbox input "true"
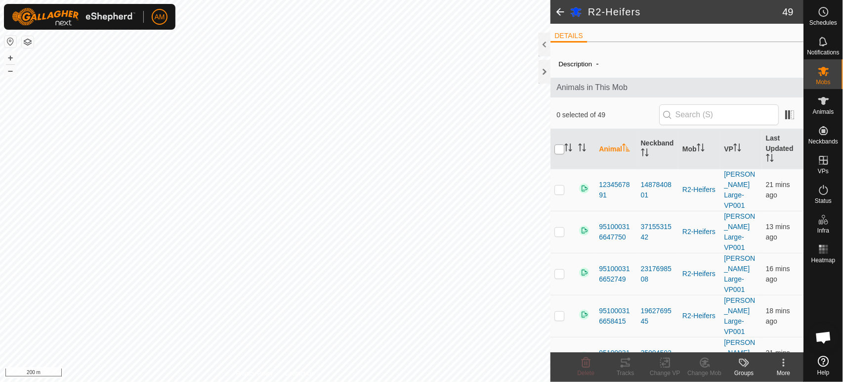
checkbox input "true"
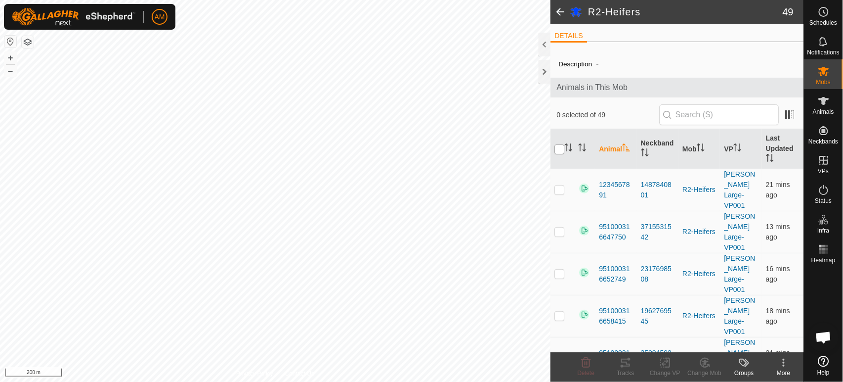
checkbox input "true"
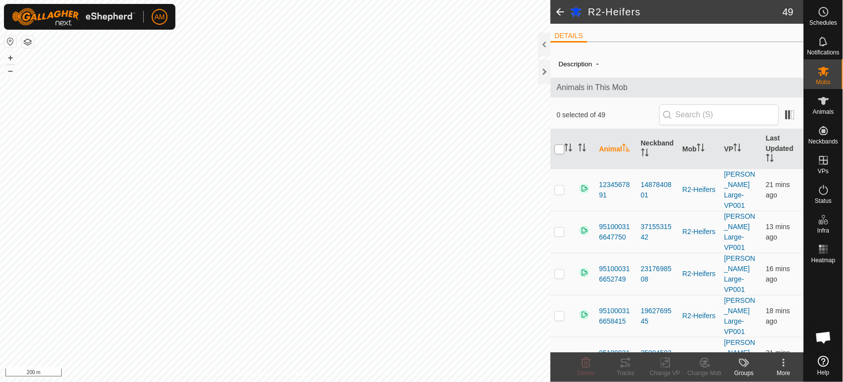
checkbox input "true"
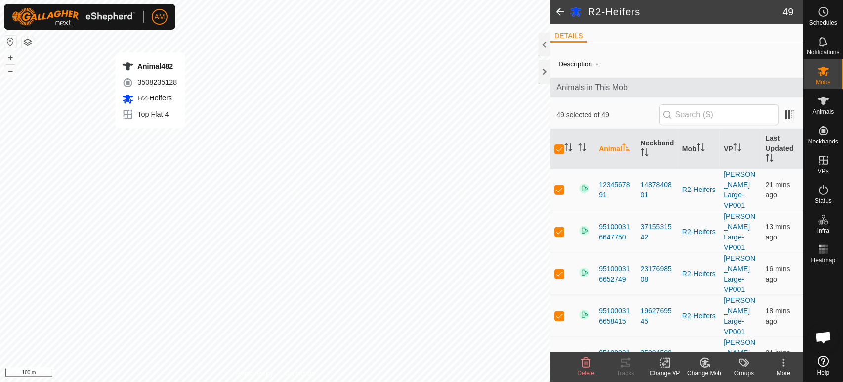
click at [150, 42] on div "Animal482 3508235128 R2-Heifers Top Flat 4 + – ⇧ i 100 m" at bounding box center [275, 191] width 551 height 382
checkbox input "false"
click at [152, 45] on div "951000316669465 0513730827 R2-Heifers Top Flat 4 + – ⇧ i 100 m" at bounding box center [275, 191] width 551 height 382
checkbox input "false"
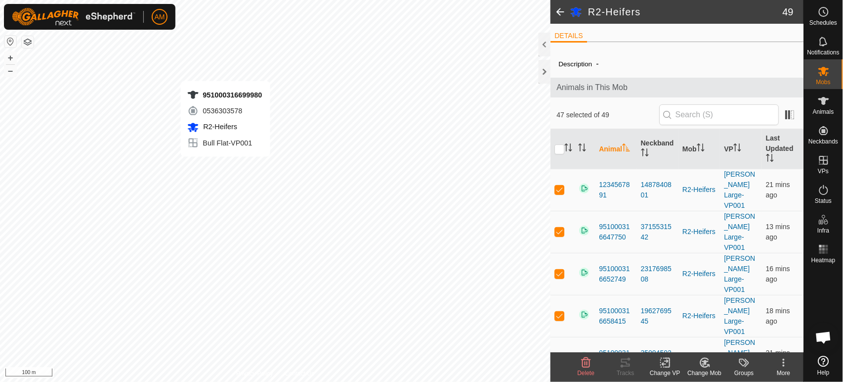
click at [225, 71] on div "951000316699980 0536303578 R2-Heifers Bull Flat-VP001 + – ⇧ i 100 m" at bounding box center [275, 191] width 551 height 382
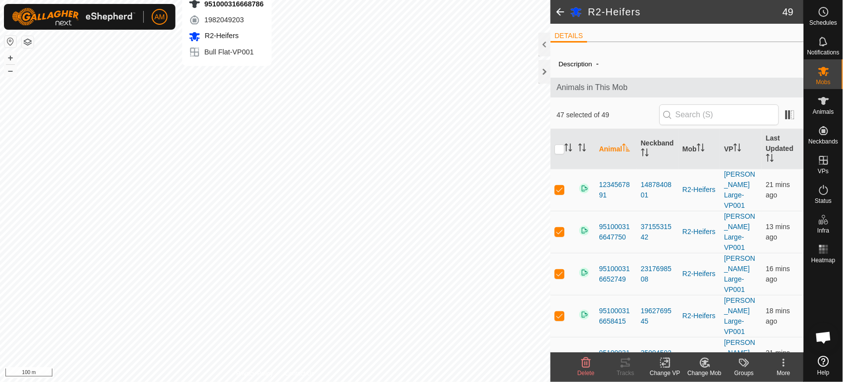
checkbox input "false"
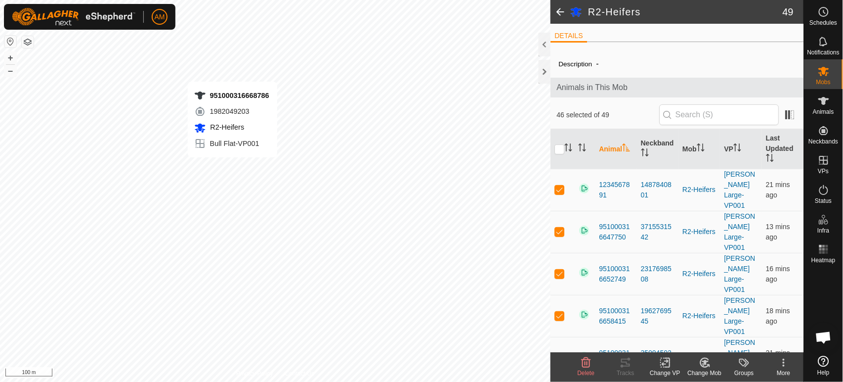
click at [232, 72] on div "951000316668786 1982049203 R2-Heifers Bull Flat-VP001 + – ⇧ i 100 m" at bounding box center [275, 191] width 551 height 382
checkbox input "false"
click at [246, 65] on div "951000316667599 0191721786 R2-Heifers Bull Flat-VP001 + – ⇧ i 100 m" at bounding box center [275, 191] width 551 height 382
checkbox input "false"
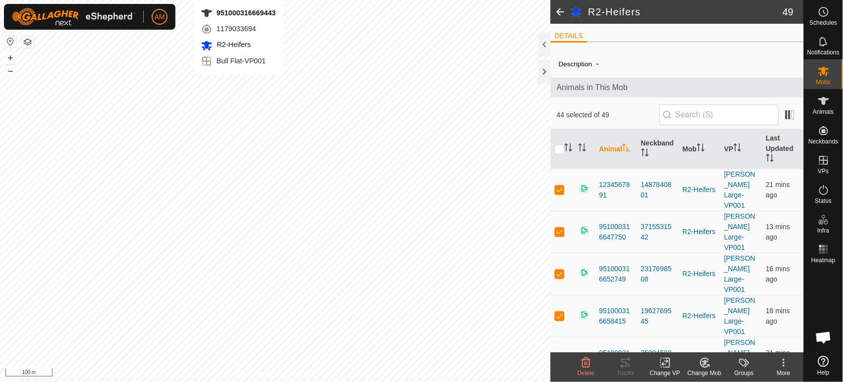
click at [239, 85] on div "951000316669443 1179033694 R2-Heifers Bull Flat-VP001 + – ⇧ i 100 m" at bounding box center [275, 191] width 551 height 382
checkbox input "false"
click at [661, 364] on icon at bounding box center [665, 362] width 12 height 12
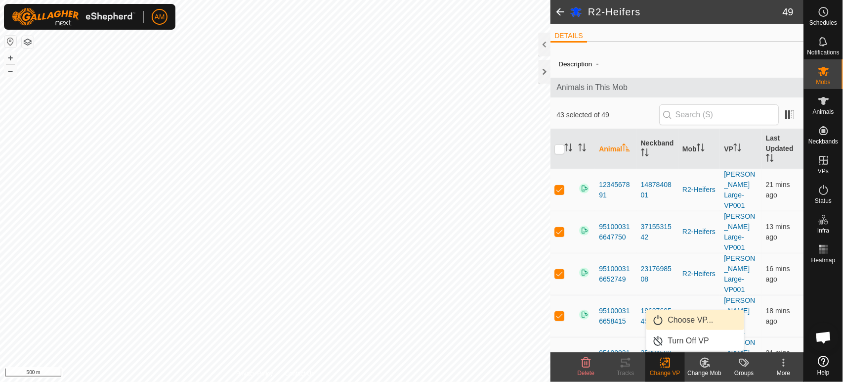
click at [667, 320] on link "Choose VP..." at bounding box center [695, 320] width 98 height 20
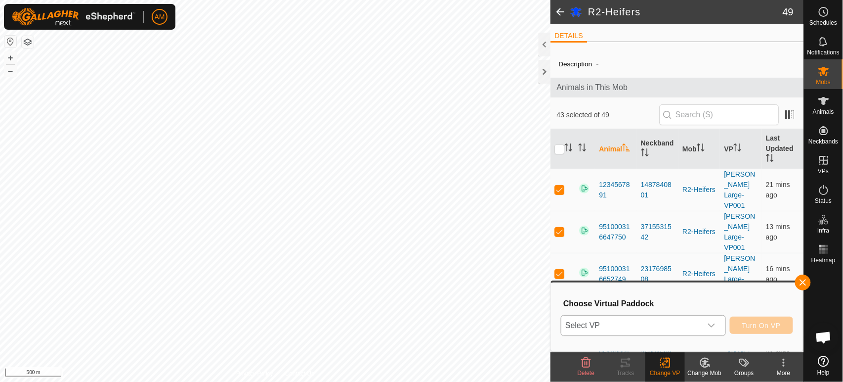
click at [615, 320] on span "Select VP" at bounding box center [631, 325] width 140 height 20
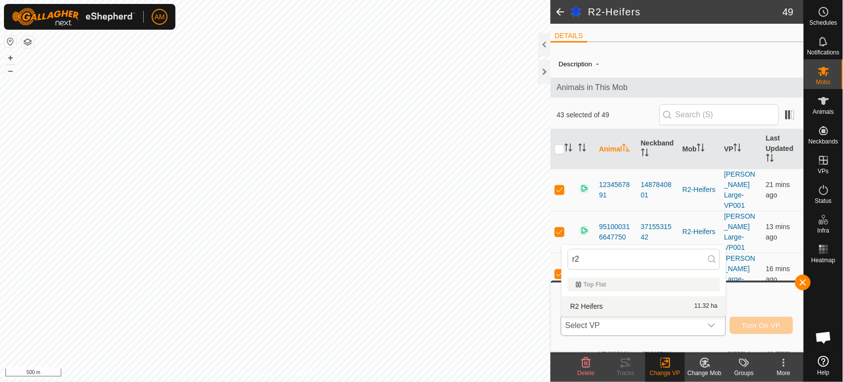
type input "r2"
click at [593, 301] on li "R2 Heifers 11.32 ha" at bounding box center [644, 306] width 164 height 20
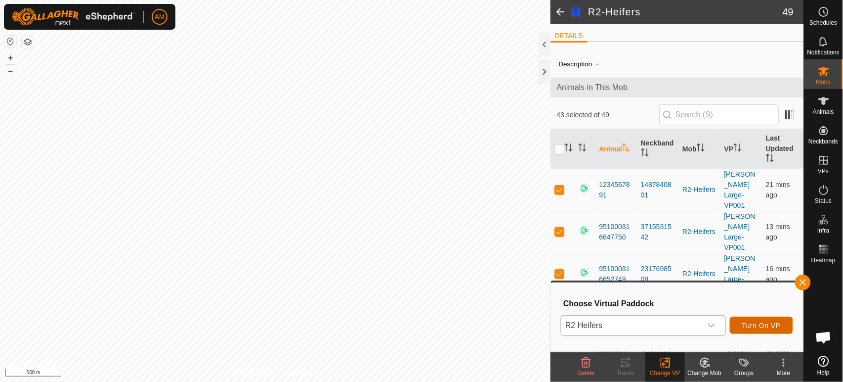
click at [760, 325] on span "Turn On VP" at bounding box center [761, 325] width 39 height 8
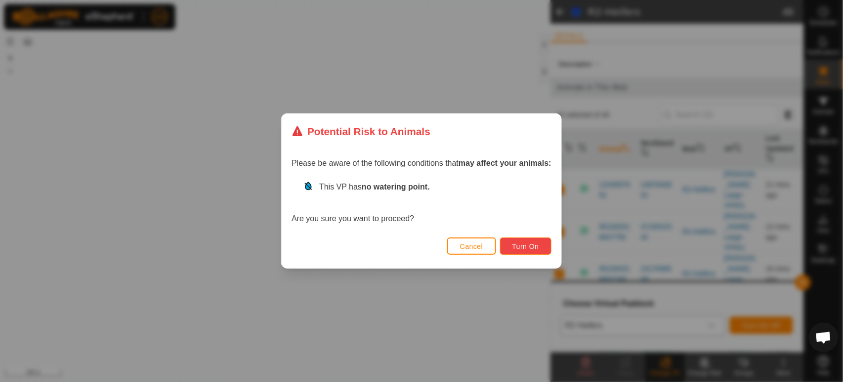
click at [543, 249] on button "Turn On" at bounding box center [525, 245] width 51 height 17
